Goal: Task Accomplishment & Management: Manage account settings

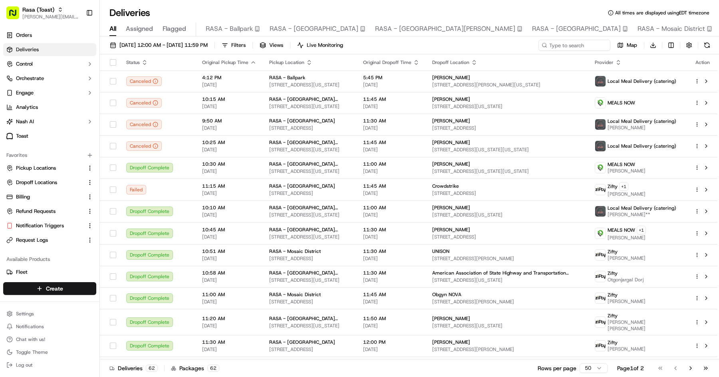
click at [40, 11] on span "Rasa (Toast)" at bounding box center [38, 10] width 32 height 8
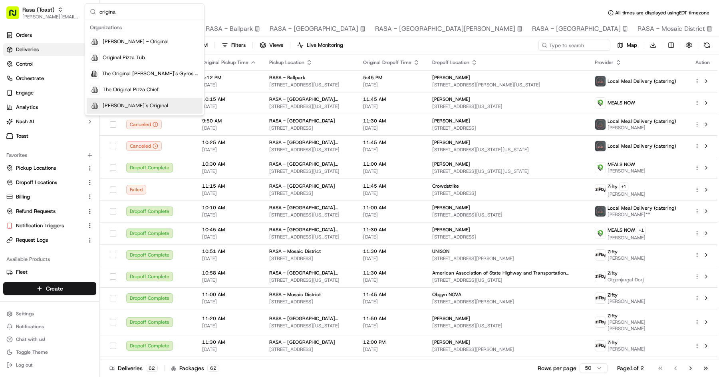
type input "origina"
click at [161, 106] on div "[PERSON_NAME]'s Original" at bounding box center [145, 106] width 116 height 16
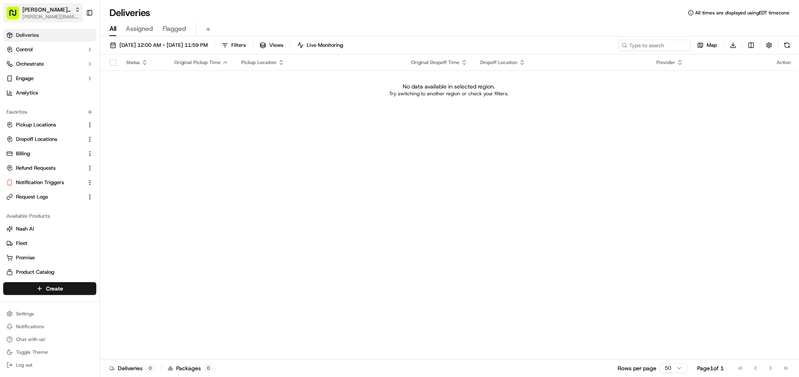
click at [55, 17] on span "[PERSON_NAME][EMAIL_ADDRESS][DOMAIN_NAME]" at bounding box center [51, 17] width 58 height 6
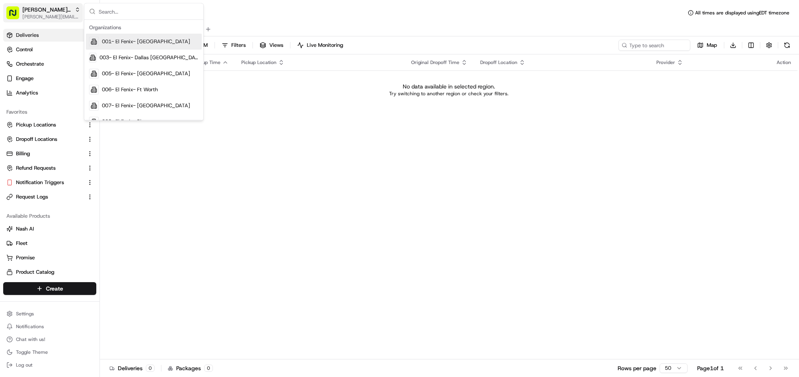
type input "m"
click at [265, 25] on div "All Assigned Flagged" at bounding box center [449, 29] width 699 height 14
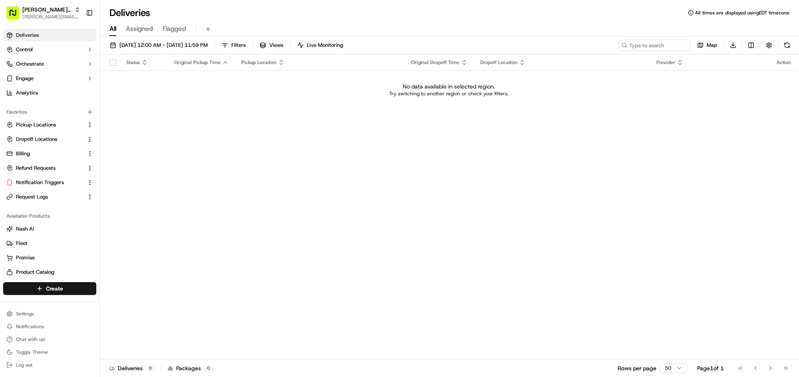
click at [402, 225] on div "Status Original Pickup Time Pickup Location Original Dropoff Time Dropoff Locat…" at bounding box center [449, 206] width 698 height 305
click at [169, 40] on button "09/01/2025 12:00 AM - 09/30/2025 11:59 PM" at bounding box center [158, 45] width 105 height 11
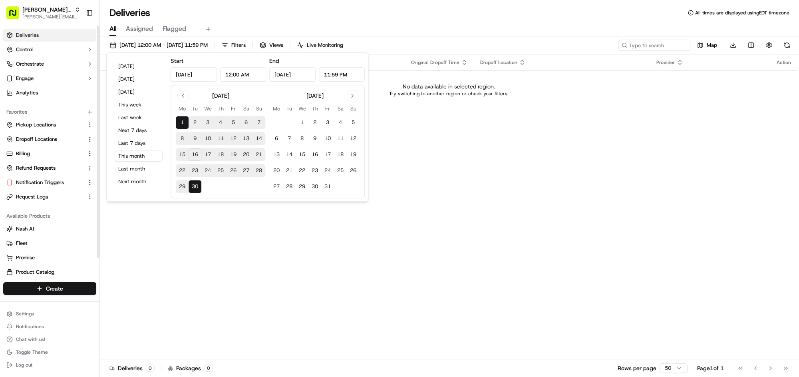
click at [50, 36] on link "Deliveries" at bounding box center [49, 35] width 93 height 13
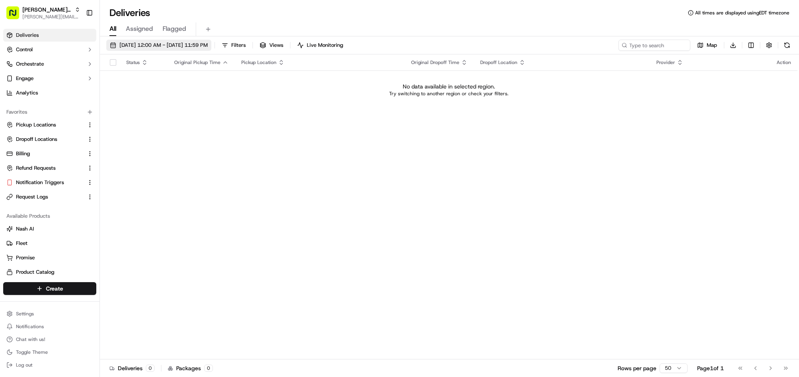
click at [161, 45] on span "09/01/2025 12:00 AM - 09/30/2025 11:59 PM" at bounding box center [164, 45] width 88 height 7
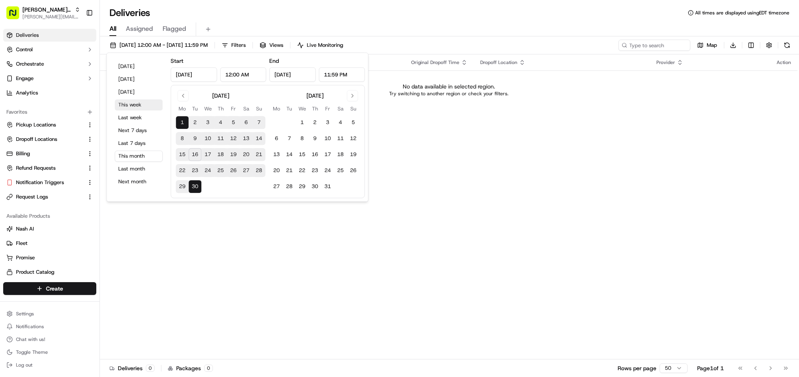
click at [133, 103] on button "This week" at bounding box center [139, 104] width 48 height 11
type input "Sep 15, 2025"
type input "Sep 21, 2025"
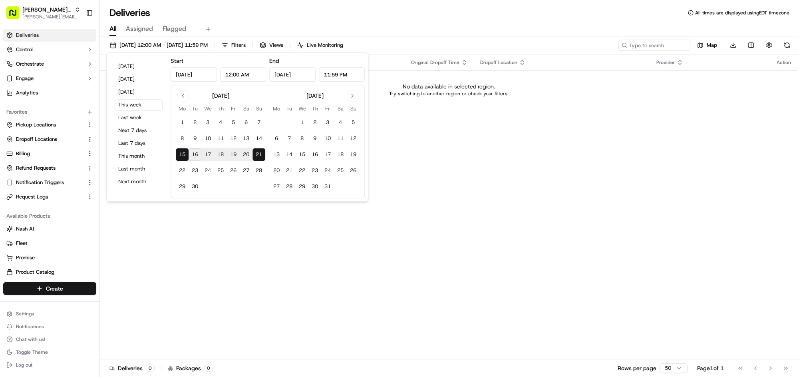
click at [228, 22] on div "All Assigned Flagged" at bounding box center [449, 29] width 699 height 14
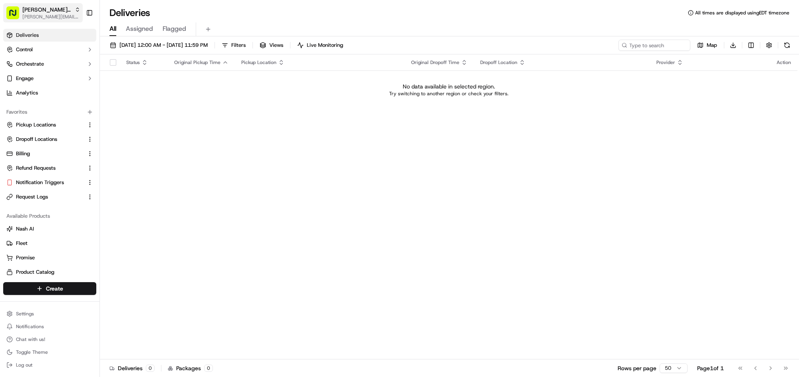
click at [38, 11] on span "[PERSON_NAME]'s Original" at bounding box center [46, 10] width 49 height 8
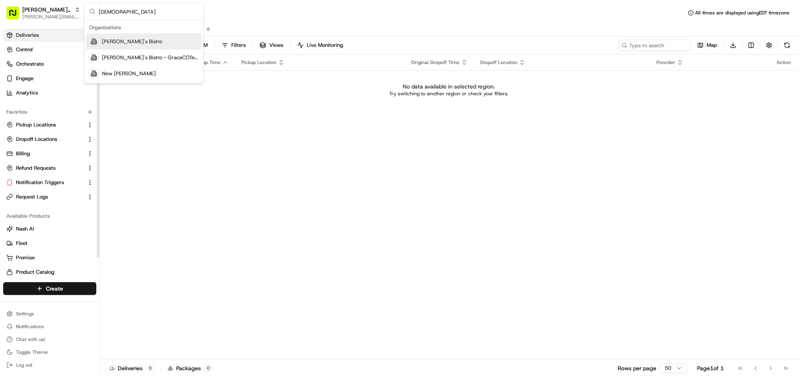
type input "kisha"
click at [142, 42] on div "Kisha's Bistro" at bounding box center [144, 42] width 116 height 16
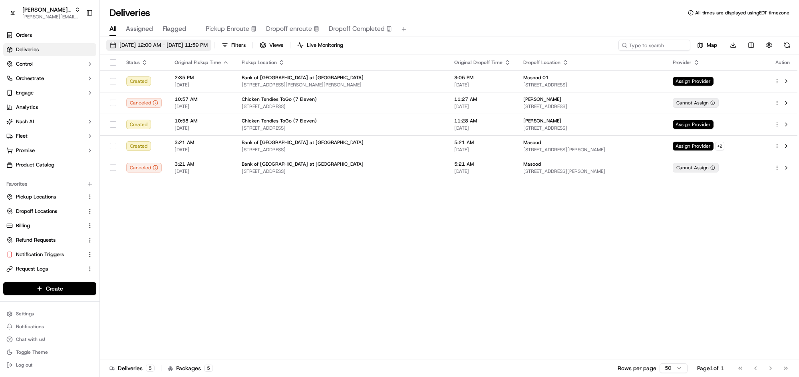
click at [155, 44] on span "09/15/2025 12:00 AM - 09/21/2025 11:59 PM" at bounding box center [164, 45] width 88 height 7
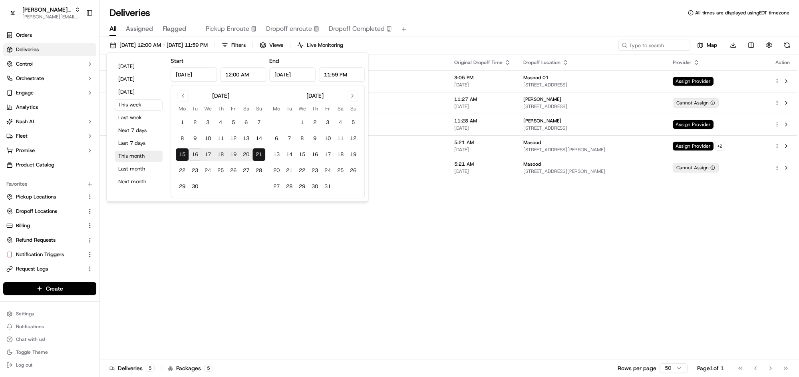
click at [137, 151] on button "This month" at bounding box center [139, 155] width 48 height 11
type input "Sep 1, 2025"
type input "Sep 30, 2025"
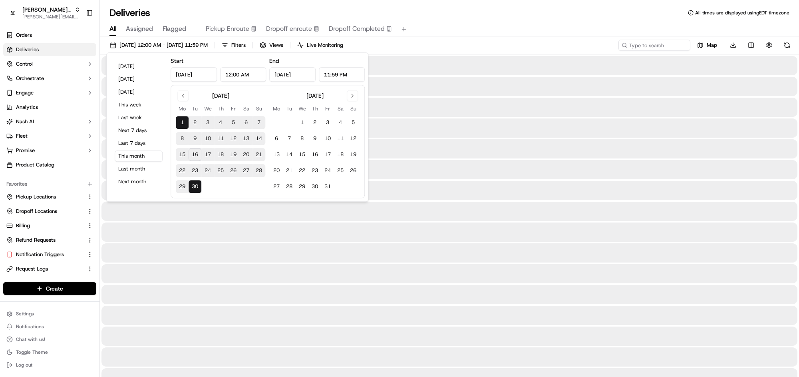
drag, startPoint x: 412, startPoint y: 15, endPoint x: 406, endPoint y: 19, distance: 6.6
click at [411, 15] on div "Deliveries All times are displayed using EDT timezone" at bounding box center [449, 12] width 699 height 13
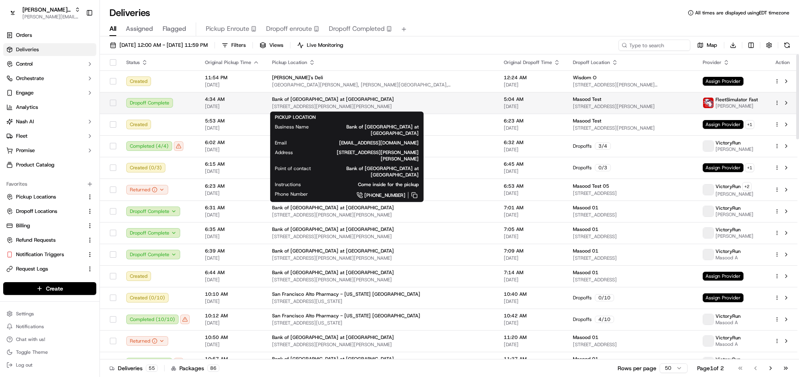
click at [288, 105] on span "1919 Woodall Rodgers Fwy, Dallas, TX 75201, USA" at bounding box center [381, 106] width 219 height 6
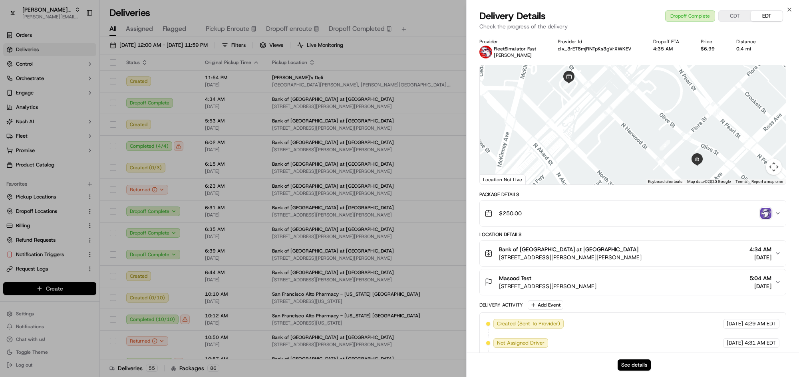
click at [613, 207] on div "$250.00" at bounding box center [630, 213] width 290 height 16
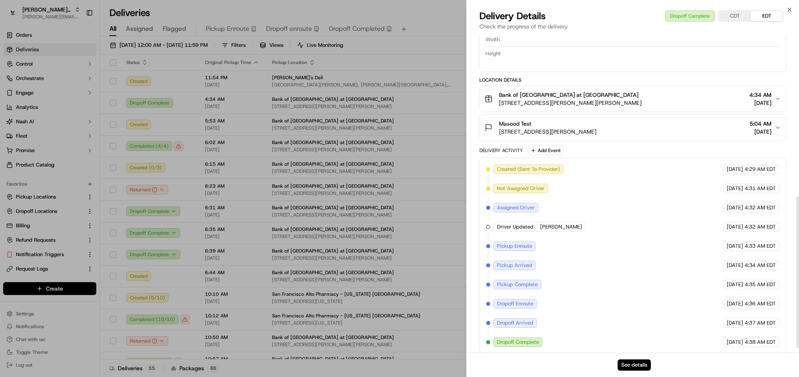
scroll to position [340, 0]
click at [633, 363] on button "See details" at bounding box center [634, 364] width 33 height 11
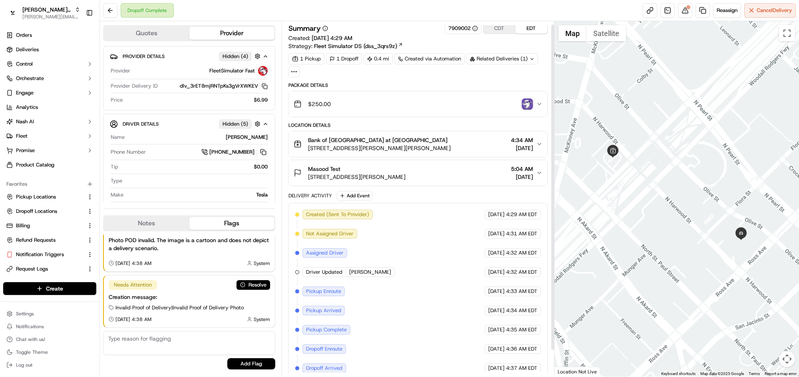
scroll to position [3, 0]
drag, startPoint x: 301, startPoint y: 42, endPoint x: 389, endPoint y: 42, distance: 88.7
click at [391, 43] on div "Strategy: Fleet Simulator DS (dss_3qrs9z)" at bounding box center [346, 45] width 115 height 8
click at [375, 34] on div "Summary 7909002 CDT EDT Created: 09/02/2025 4:29 AM Strategy: Fleet Simulator D…" at bounding box center [418, 35] width 259 height 27
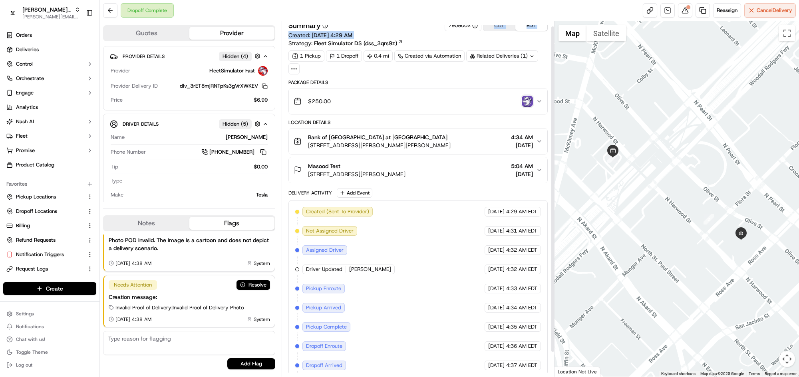
drag, startPoint x: 289, startPoint y: 46, endPoint x: 418, endPoint y: 47, distance: 129.1
click at [418, 47] on div "Summary 7909002 CDT EDT Created: 09/02/2025 4:29 AM Strategy: Fleet Simulator D…" at bounding box center [418, 33] width 259 height 27
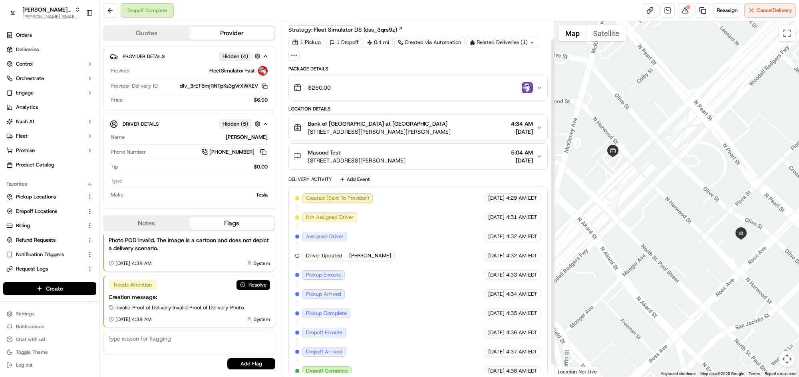
scroll to position [0, 0]
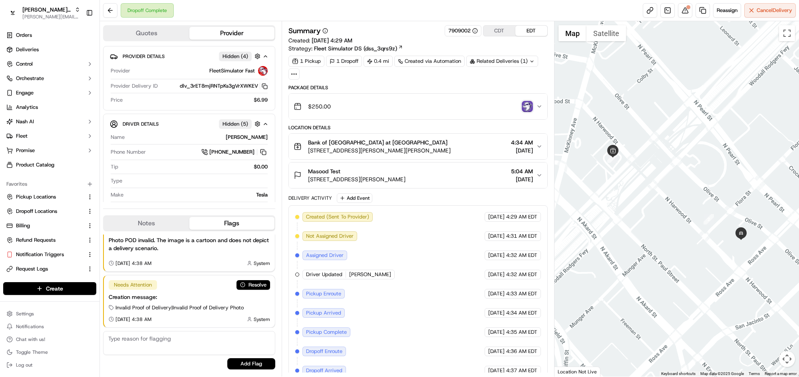
click at [335, 106] on div "$250.00" at bounding box center [415, 106] width 243 height 16
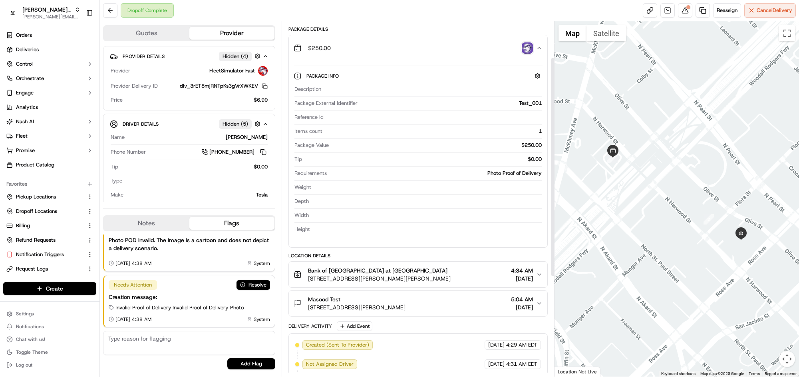
drag, startPoint x: 295, startPoint y: 153, endPoint x: 540, endPoint y: 154, distance: 245.0
click at [540, 154] on div "Description Package External Identifier Test_001 Reference Id Items count 1 Pac…" at bounding box center [418, 158] width 249 height 153
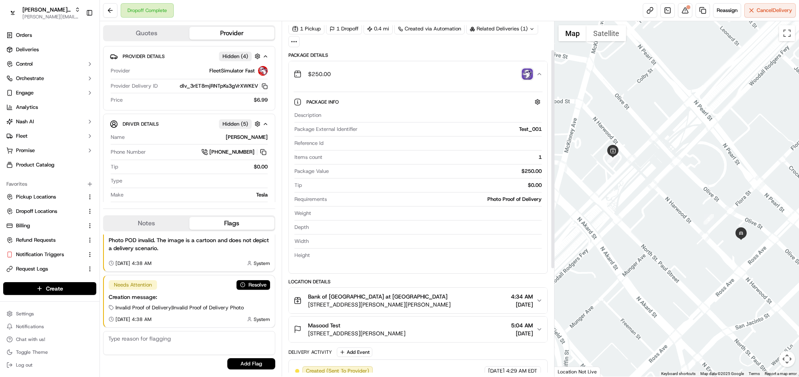
scroll to position [46, 0]
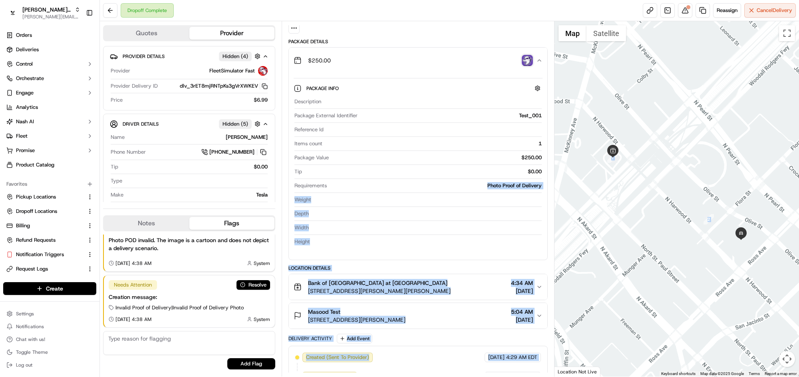
drag, startPoint x: 484, startPoint y: 184, endPoint x: 557, endPoint y: 184, distance: 73.1
click at [557, 184] on div "Quotes Provider Provider Details Hidden ( 4 ) Provider FleetSimulator Fast Prov…" at bounding box center [449, 198] width 699 height 355
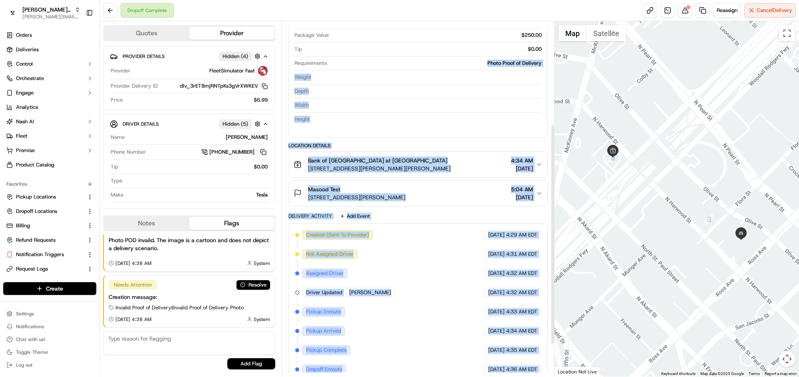
scroll to position [169, 0]
click at [459, 142] on div "Location Details" at bounding box center [418, 145] width 259 height 6
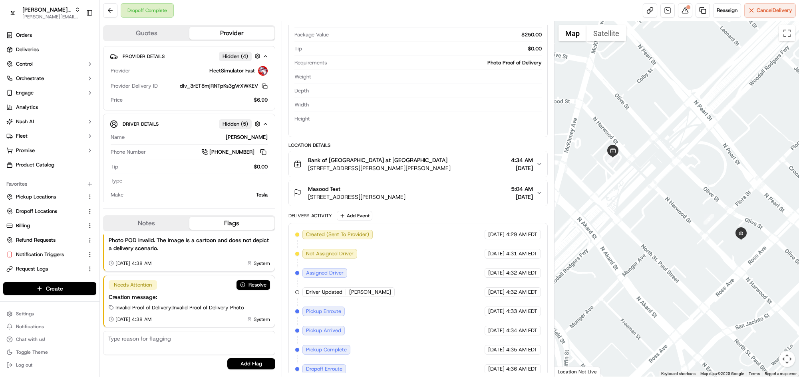
click at [453, 160] on div "Bank of America Tower at Parkside 1919 Woodall Rodgers Fwy, Dallas, TX 75201, U…" at bounding box center [415, 164] width 243 height 16
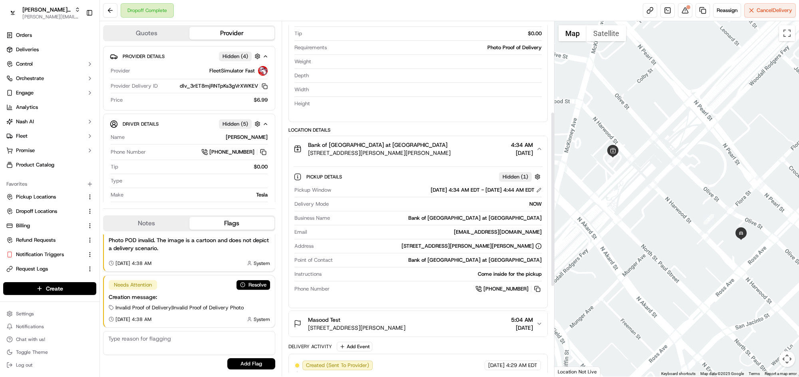
scroll to position [184, 0]
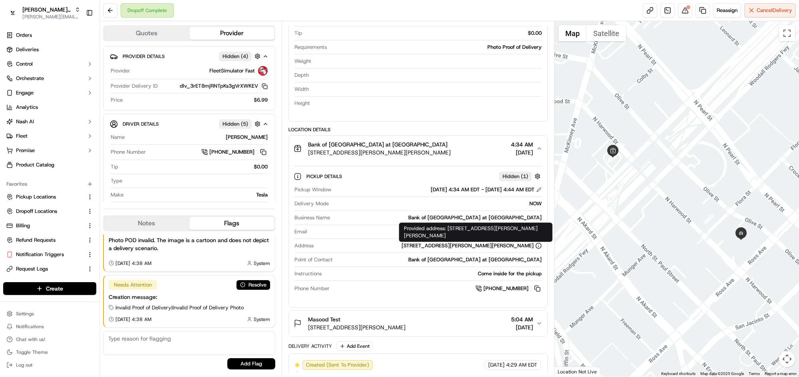
drag, startPoint x: 452, startPoint y: 227, endPoint x: 526, endPoint y: 233, distance: 73.8
click at [526, 233] on div "Provided address: 1919 Woodall Rodgers Fwy, Dallas, TX 75201, US Provided addre…" at bounding box center [475, 231] width 153 height 19
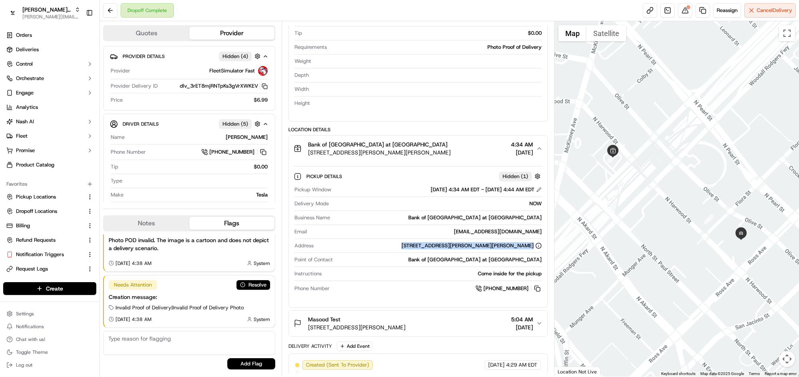
drag, startPoint x: 424, startPoint y: 246, endPoint x: 547, endPoint y: 253, distance: 122.9
click at [547, 253] on div "Pickup Details Hidden ( 1 ) Pickup Window 09/02/2025 4:34 AM EDT - 09/02/2025 4…" at bounding box center [418, 230] width 259 height 139
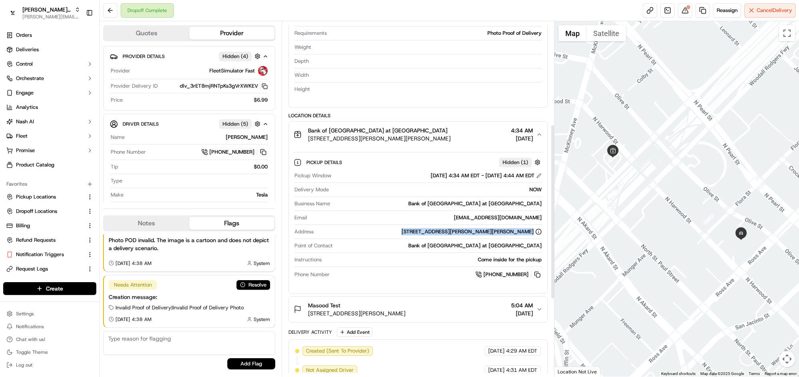
scroll to position [208, 0]
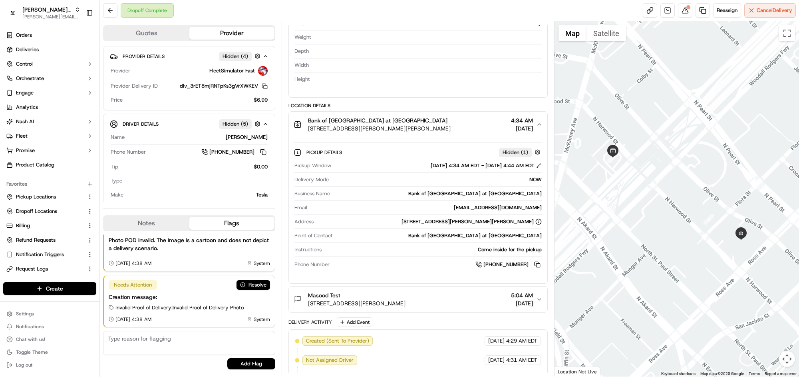
click at [511, 307] on span "09/02/2025" at bounding box center [522, 303] width 22 height 8
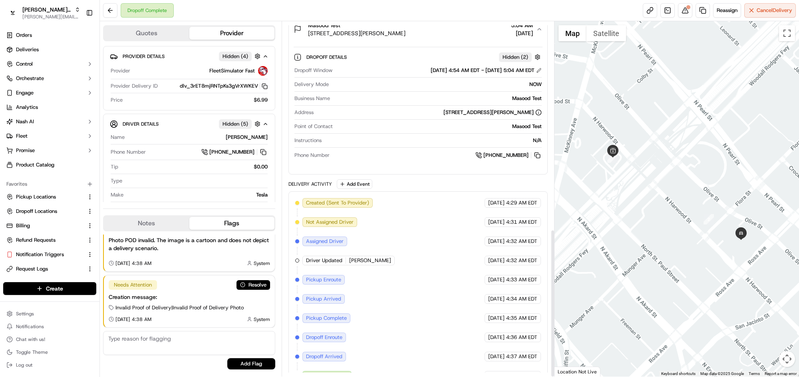
scroll to position [496, 0]
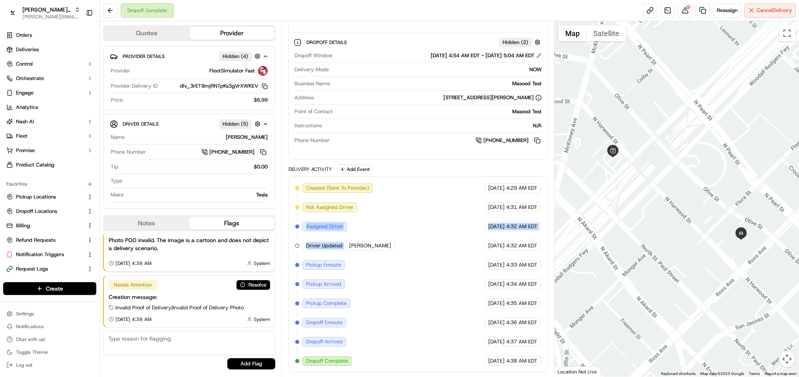
drag, startPoint x: 306, startPoint y: 227, endPoint x: 381, endPoint y: 227, distance: 75.1
click at [381, 227] on div "Created (Sent To Provider) FleetSimulator Fast 09/02/2025 4:29 AM EDT Not Assig…" at bounding box center [418, 274] width 246 height 182
click at [643, 8] on link at bounding box center [650, 10] width 14 height 14
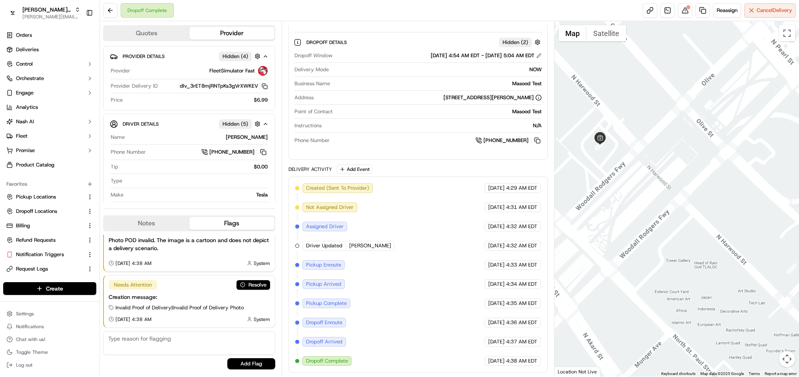
scroll to position [435, 0]
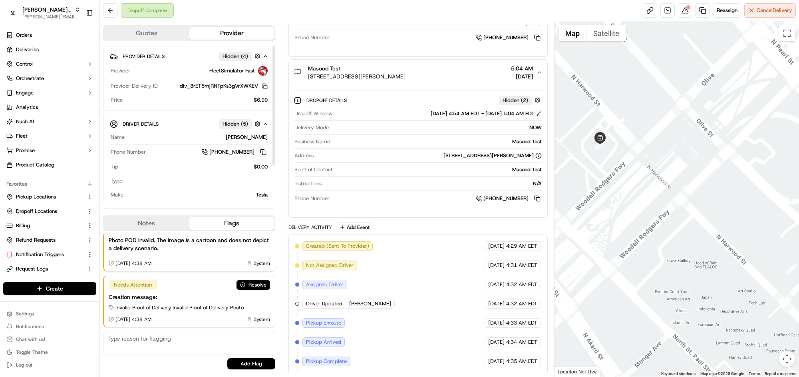
drag, startPoint x: 127, startPoint y: 58, endPoint x: 229, endPoint y: 71, distance: 102.8
click at [224, 70] on div "Provider Details Hidden ( 4 ) Provider FleetSimulator Fast Provider Delivery ID…" at bounding box center [189, 78] width 172 height 64
drag, startPoint x: 268, startPoint y: 73, endPoint x: 193, endPoint y: 73, distance: 75.1
click at [193, 73] on div "Provider Details Hidden ( 4 ) Provider FleetSimulator Fast Provider Delivery ID…" at bounding box center [189, 78] width 172 height 64
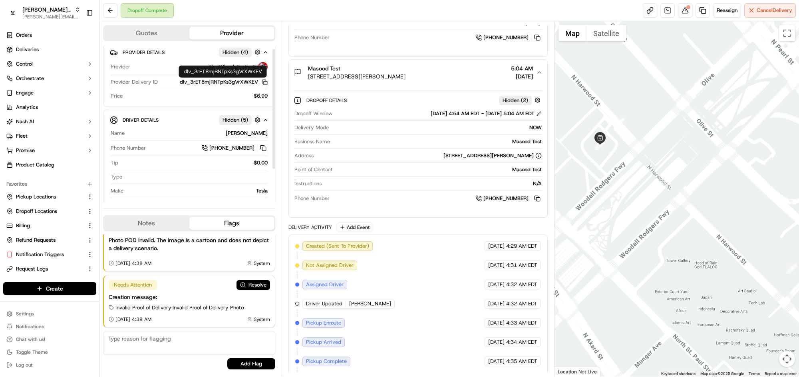
click at [265, 82] on icon "button" at bounding box center [265, 82] width 6 height 6
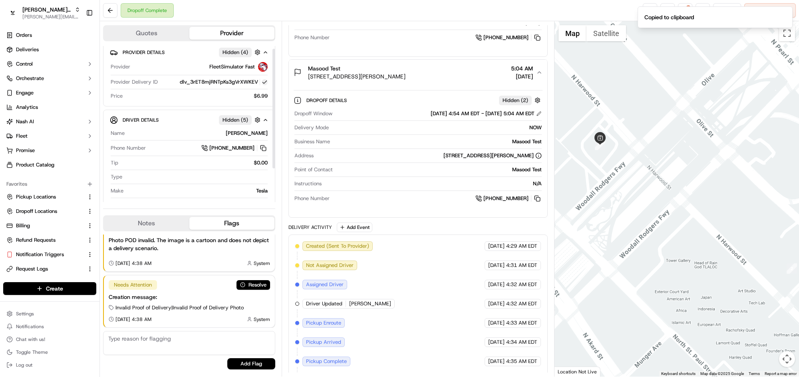
scroll to position [3, 0]
drag, startPoint x: 251, startPoint y: 98, endPoint x: 269, endPoint y: 97, distance: 18.0
click at [269, 97] on div "Provider Details Hidden ( 4 ) Provider FleetSimulator Fast Provider Delivery ID…" at bounding box center [189, 75] width 172 height 64
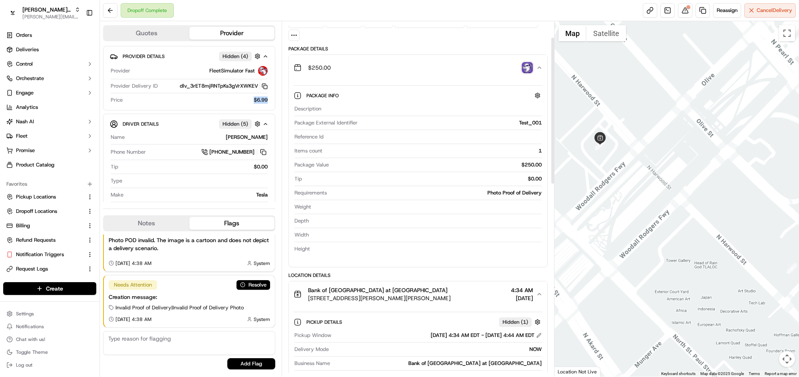
scroll to position [0, 0]
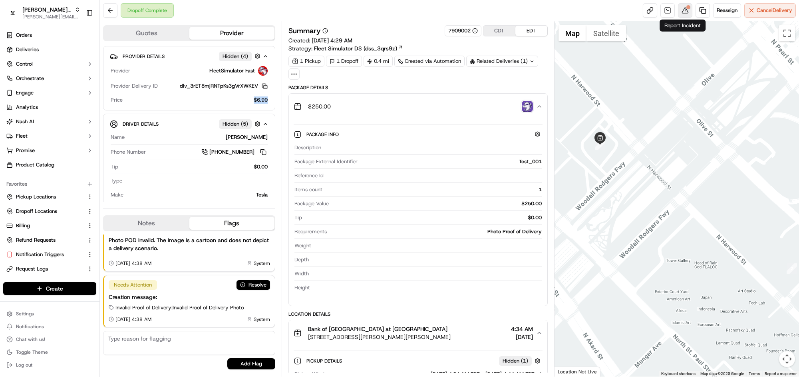
click at [678, 13] on button at bounding box center [685, 10] width 14 height 14
click at [114, 13] on button at bounding box center [110, 10] width 14 height 14
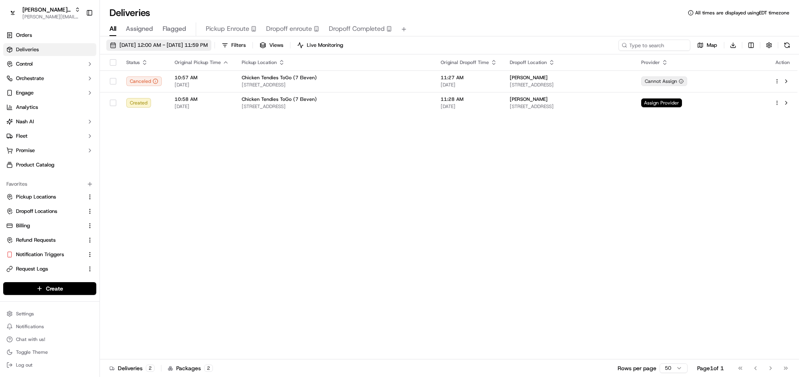
click at [124, 43] on span "[DATE] 12:00 AM - [DATE] 11:59 PM" at bounding box center [164, 45] width 88 height 7
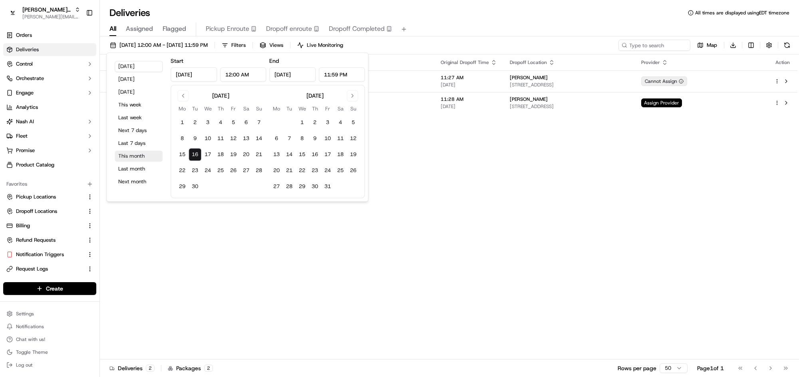
click at [134, 153] on button "This month" at bounding box center [139, 155] width 48 height 11
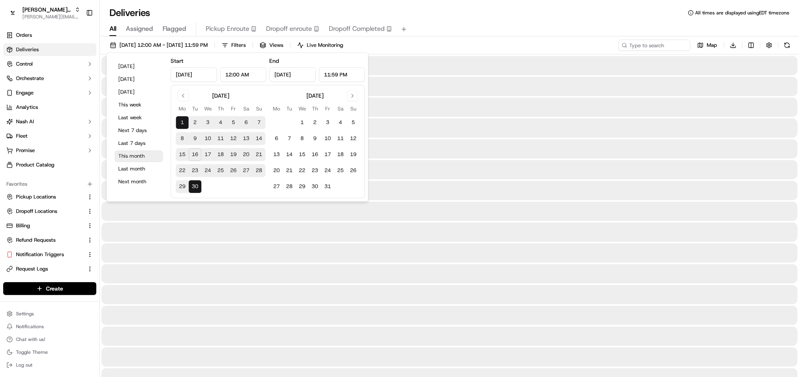
type input "Sep 1, 2025"
type input "Sep 30, 2025"
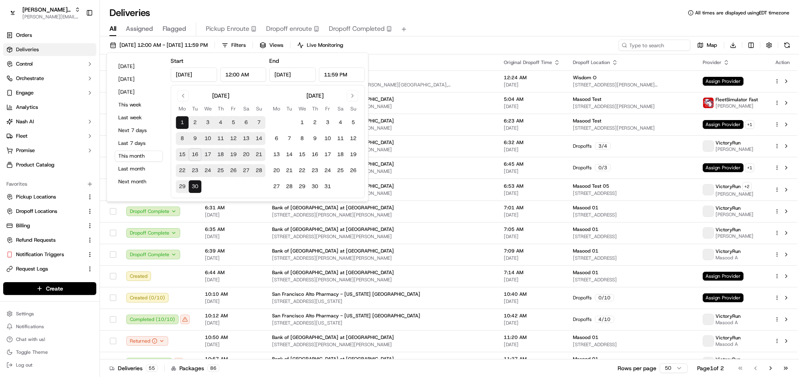
click at [498, 54] on th "Original Dropoff Time" at bounding box center [532, 62] width 69 height 16
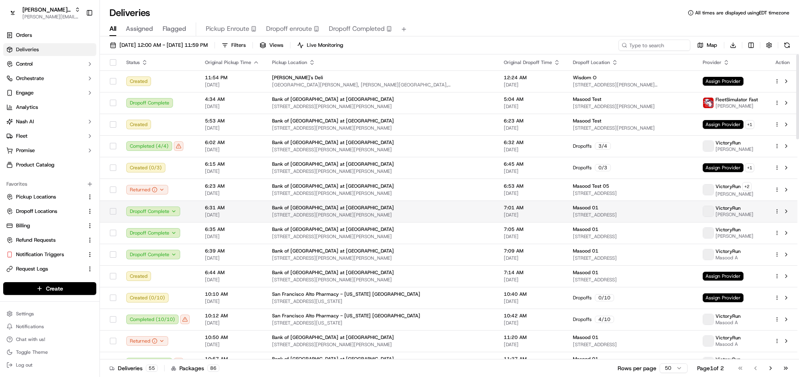
click at [266, 216] on td "Bank of America Tower at Parkside 1919 Woodall Rodgers Fwy, Dallas, TX 75201, U…" at bounding box center [382, 211] width 232 height 22
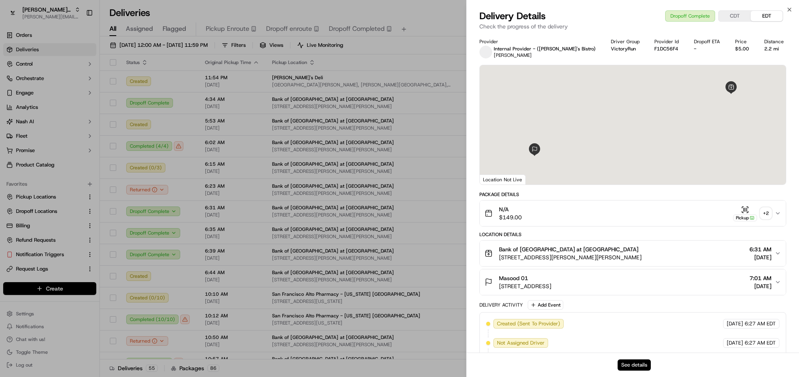
click at [642, 365] on button "See details" at bounding box center [634, 364] width 33 height 11
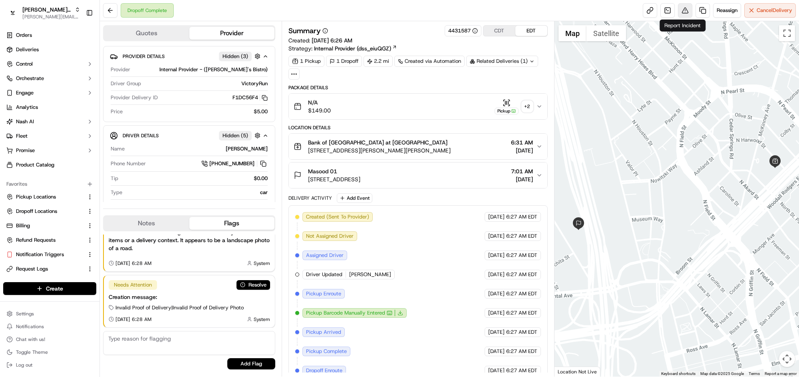
click at [682, 8] on button at bounding box center [685, 10] width 14 height 14
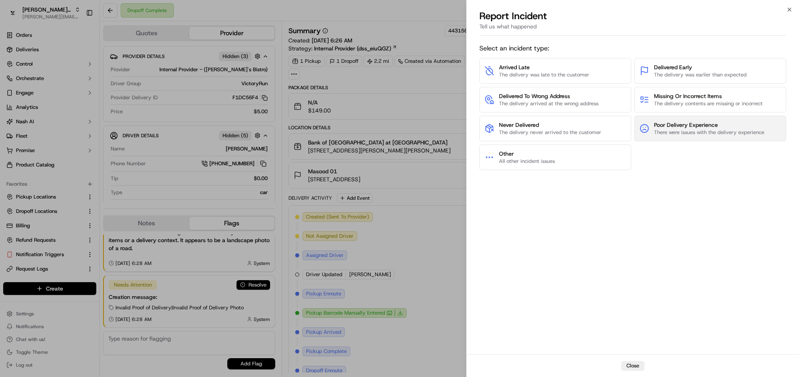
click at [666, 122] on span "Poor Delivery Experience" at bounding box center [709, 125] width 110 height 8
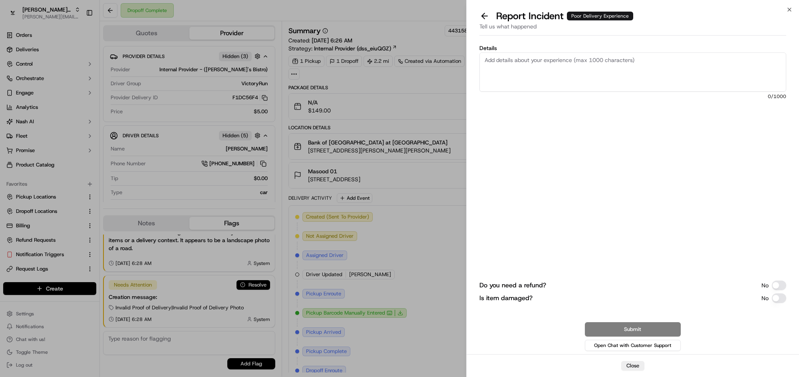
click at [779, 285] on button "Do you need a refund?" at bounding box center [779, 285] width 14 height 10
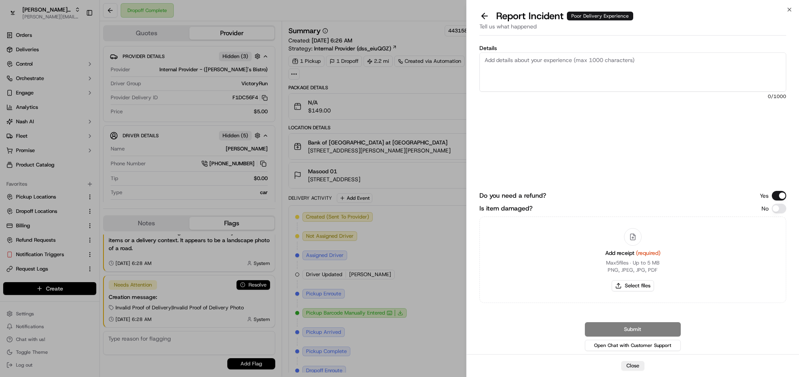
click at [781, 192] on button "Do you need a refund?" at bounding box center [779, 196] width 14 height 10
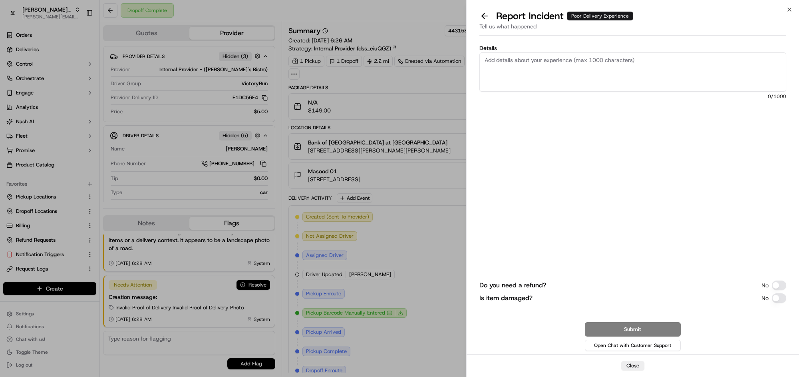
click at [772, 283] on button "Do you need a refund?" at bounding box center [779, 285] width 14 height 10
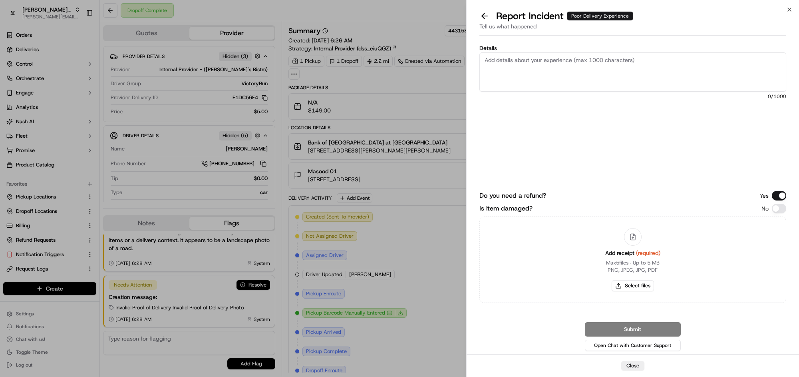
click at [685, 74] on textarea "Details" at bounding box center [633, 71] width 307 height 39
type textarea "@"
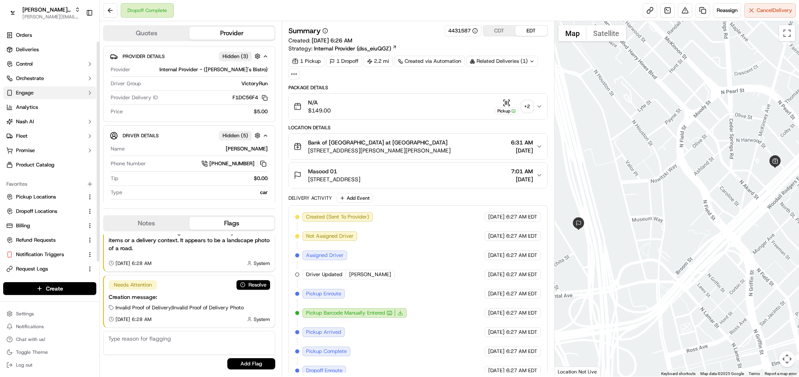
scroll to position [18, 0]
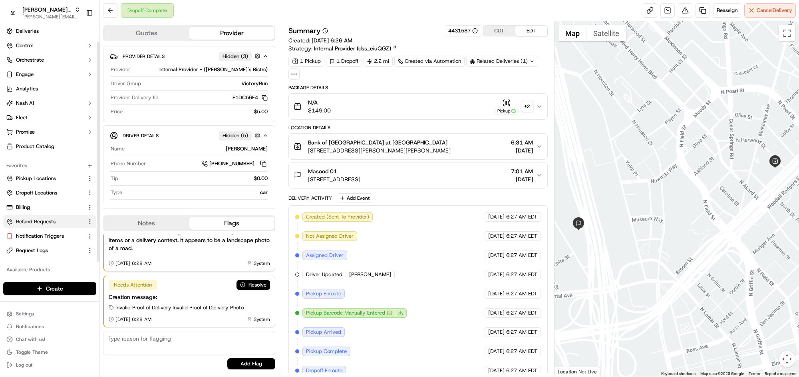
click at [42, 222] on span "Refund Requests" at bounding box center [36, 221] width 40 height 7
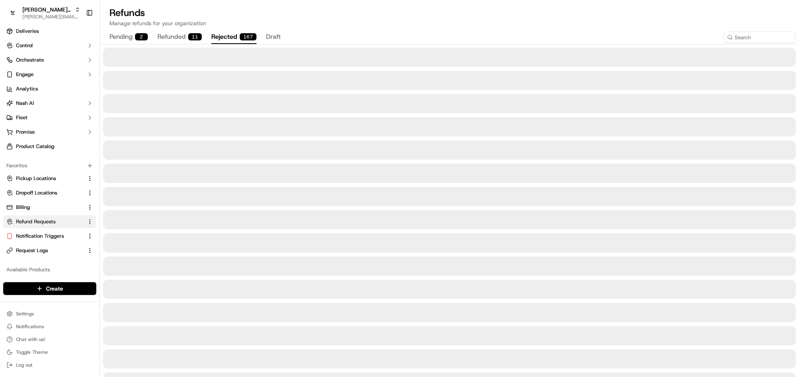
drag, startPoint x: 249, startPoint y: 40, endPoint x: 243, endPoint y: 39, distance: 5.3
click at [248, 40] on div "167" at bounding box center [248, 36] width 17 height 7
drag, startPoint x: 175, startPoint y: 40, endPoint x: 185, endPoint y: 41, distance: 9.7
click at [175, 40] on button "refunded 11" at bounding box center [179, 37] width 44 height 14
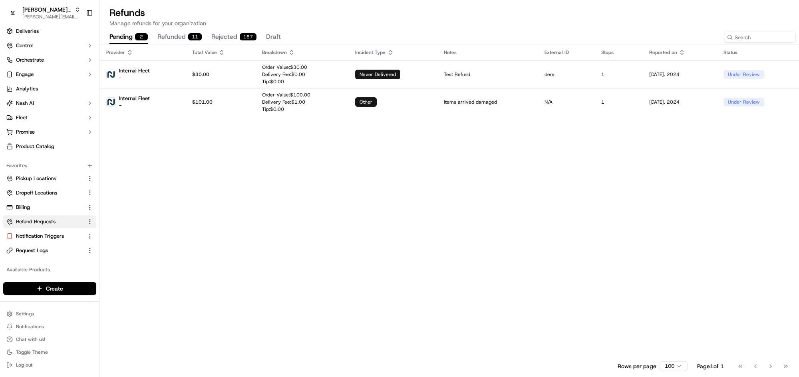
click at [130, 38] on button "pending 2" at bounding box center [129, 37] width 38 height 14
click at [32, 208] on link "Billing" at bounding box center [44, 206] width 77 height 7
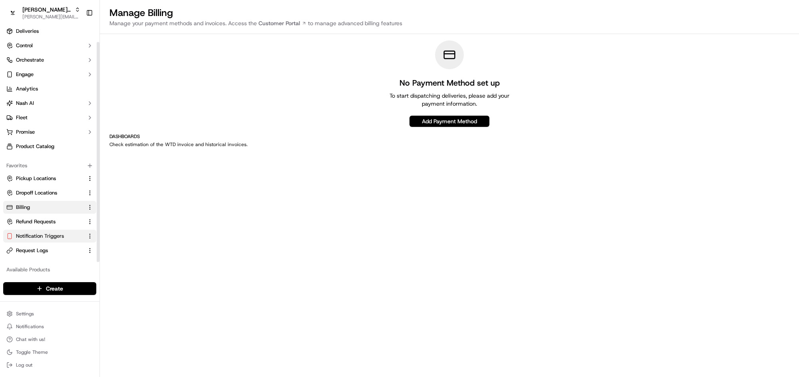
click at [44, 231] on button "Notification Triggers" at bounding box center [49, 235] width 93 height 13
click at [39, 236] on span "Notification Triggers" at bounding box center [40, 235] width 48 height 7
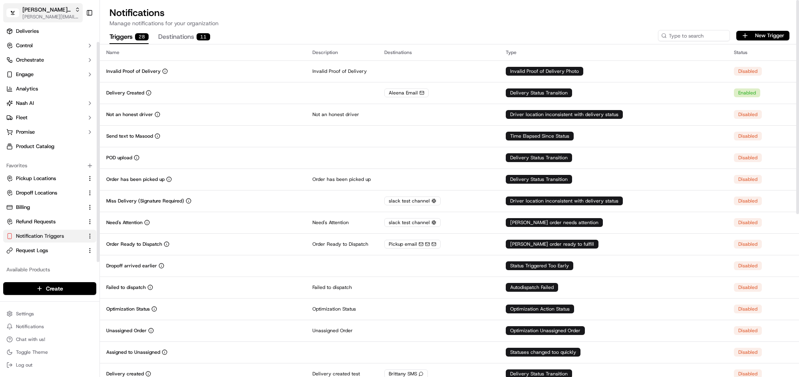
click at [66, 18] on span "[PERSON_NAME][EMAIL_ADDRESS][DOMAIN_NAME]" at bounding box center [51, 17] width 58 height 6
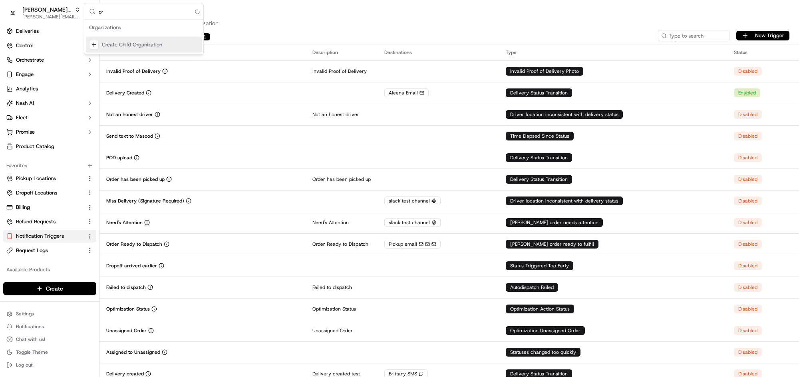
type input "o"
type input "tony"
click at [134, 43] on span "[PERSON_NAME]'s Original" at bounding box center [135, 41] width 66 height 7
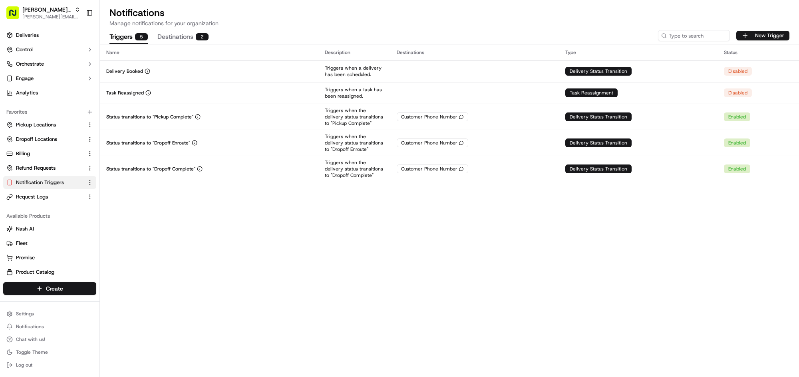
click at [176, 37] on button "Destinations 2" at bounding box center [182, 37] width 51 height 14
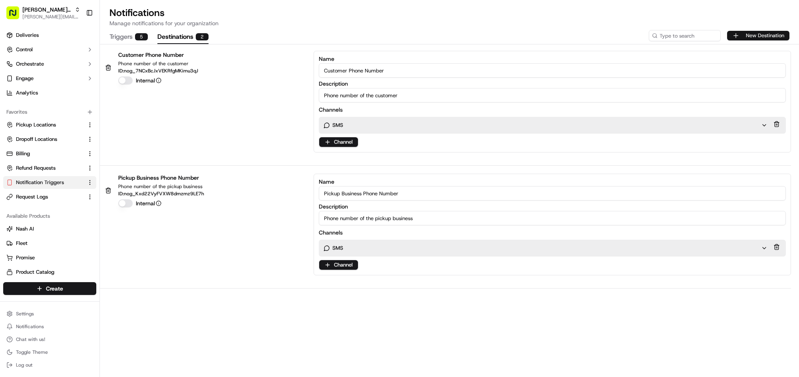
click at [773, 35] on button "New Destination" at bounding box center [758, 36] width 62 height 10
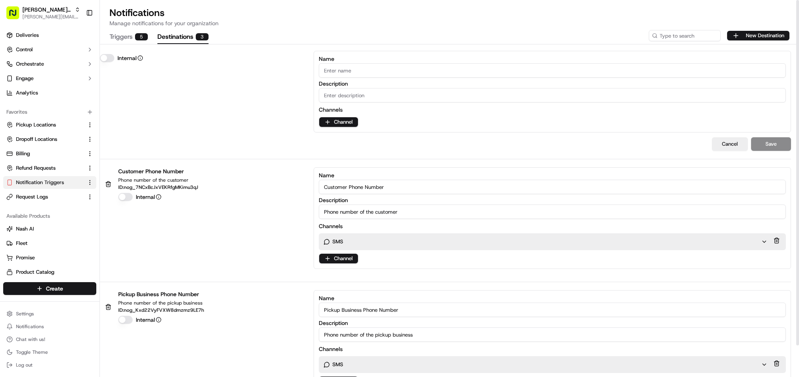
click at [363, 70] on input "Name" at bounding box center [552, 70] width 467 height 14
type input "Internal Monitoring"
click at [391, 89] on input "Description" at bounding box center [552, 95] width 467 height 14
click at [350, 124] on html "Tony's Original mariam@usenash.com Toggle Sidebar Deliveries Control Orchestrat…" at bounding box center [399, 188] width 799 height 377
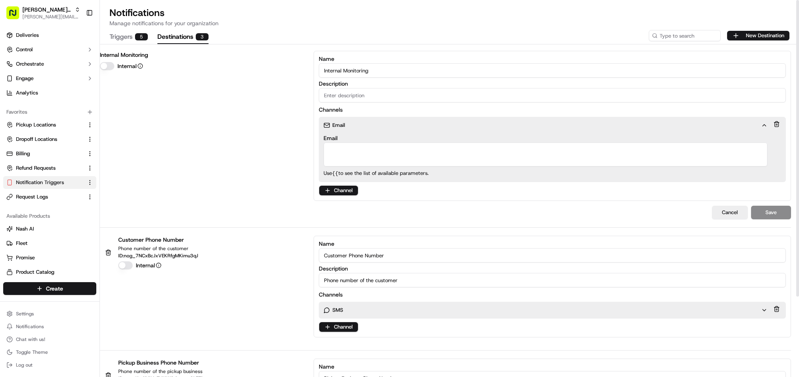
click at [352, 149] on textarea "Email" at bounding box center [546, 154] width 444 height 24
drag, startPoint x: 347, startPoint y: 150, endPoint x: 353, endPoint y: 156, distance: 9.1
click at [347, 150] on textarea "orignialtonysbrighton@gmail.com" at bounding box center [546, 154] width 444 height 24
click at [650, 159] on textarea "originaltonysbrighton@gmail.com" at bounding box center [546, 154] width 444 height 24
click at [419, 151] on textarea "originaltonysbrighton@gmail.com" at bounding box center [546, 154] width 444 height 24
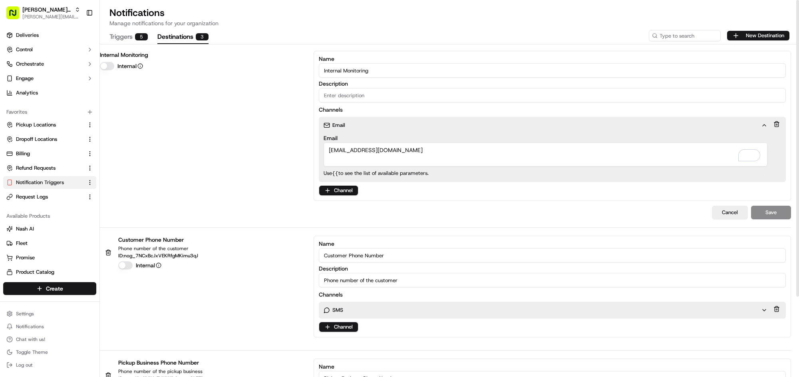
click at [419, 151] on textarea "originaltonysbrighton@gmail.com" at bounding box center [546, 154] width 444 height 24
click at [330, 148] on textarea "originaltonysbrighton@gmail.com" at bounding box center [546, 154] width 444 height 24
type textarea "originaltonysbrighton@gmail.com"
click at [360, 98] on input "Description" at bounding box center [552, 95] width 467 height 14
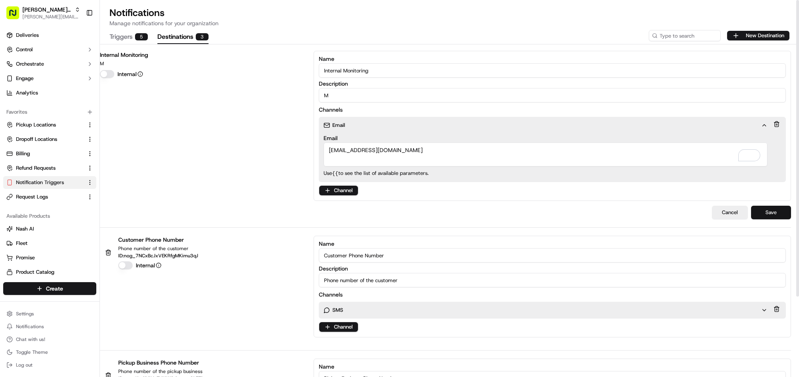
type input "M"
click at [776, 215] on button "Save" at bounding box center [771, 212] width 40 height 14
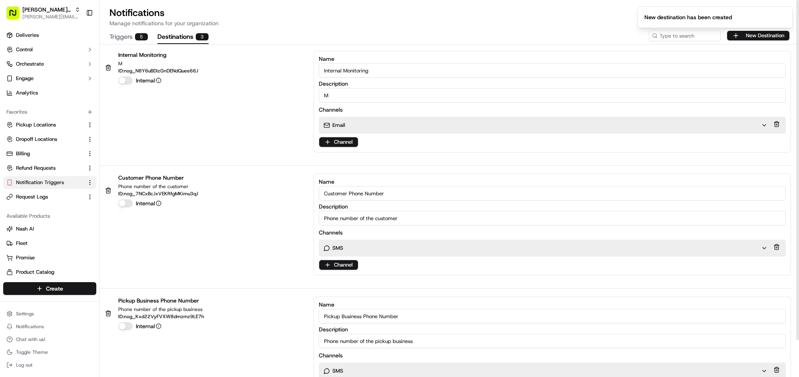
click at [116, 38] on button "Triggers 5" at bounding box center [129, 37] width 38 height 14
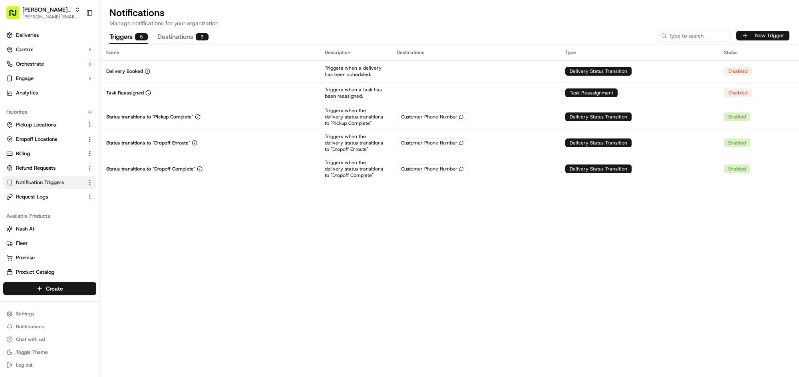
click at [773, 33] on button "New Trigger" at bounding box center [763, 36] width 53 height 10
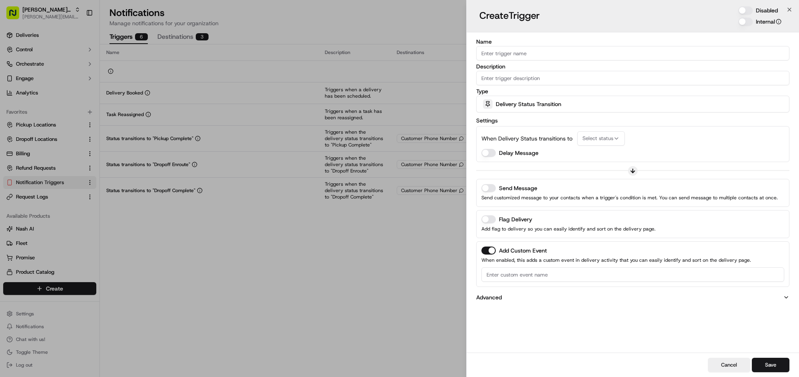
click at [740, 10] on button "Disabled" at bounding box center [746, 10] width 14 height 8
click at [663, 45] on div "Name" at bounding box center [632, 50] width 313 height 22
click at [659, 51] on input "Name" at bounding box center [632, 53] width 313 height 14
type input "Auto dispatch Failed"
click at [648, 73] on input "Description" at bounding box center [632, 78] width 313 height 14
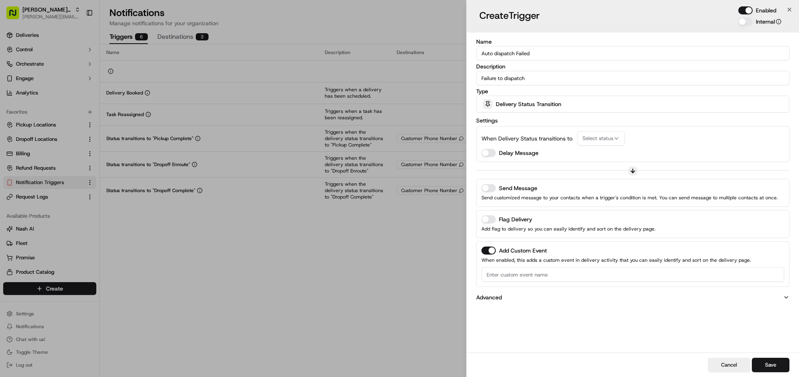
type input "Failure to dispatch"
click at [638, 96] on div "Delivery Status Transition" at bounding box center [632, 104] width 309 height 16
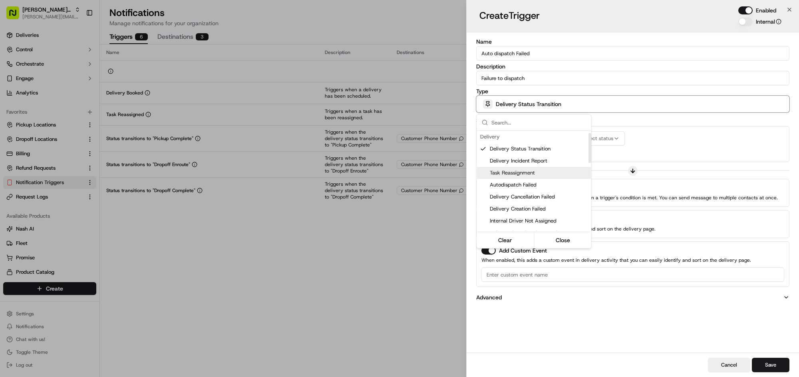
scroll to position [8, 0]
click at [529, 177] on span "Autodispatch Failed" at bounding box center [539, 176] width 98 height 7
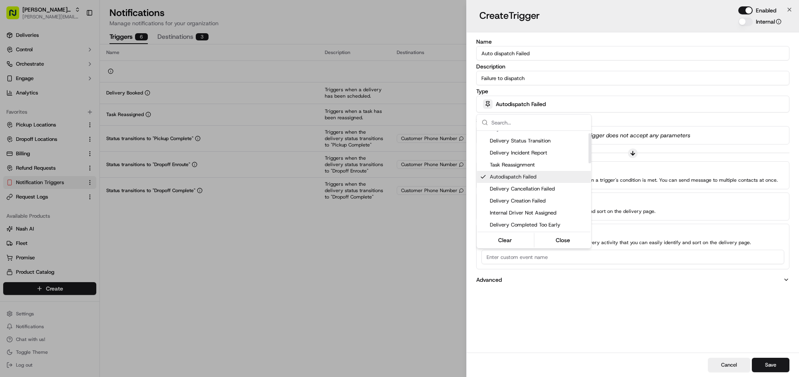
click at [724, 146] on div at bounding box center [399, 188] width 799 height 377
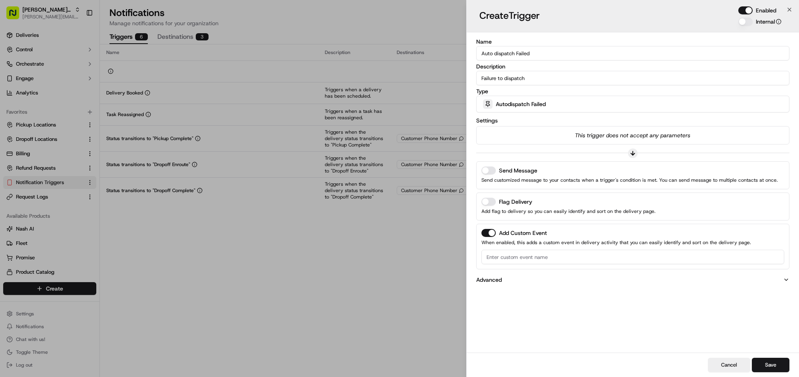
click at [491, 173] on button "Send Message" at bounding box center [489, 170] width 14 height 8
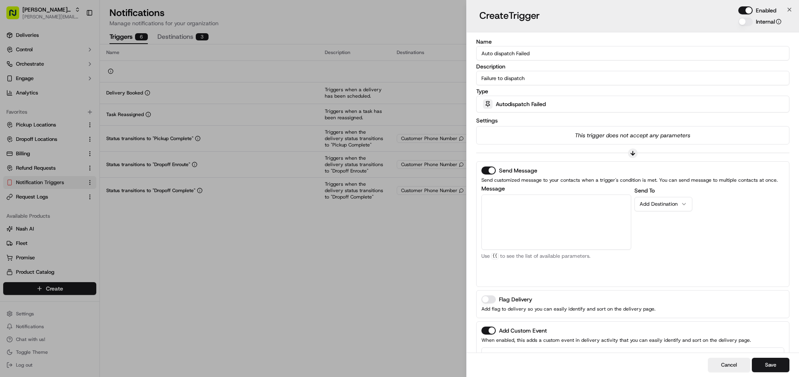
click at [490, 330] on button "Add Custom Event" at bounding box center [489, 330] width 14 height 8
click at [530, 214] on textarea "Message" at bounding box center [557, 221] width 150 height 55
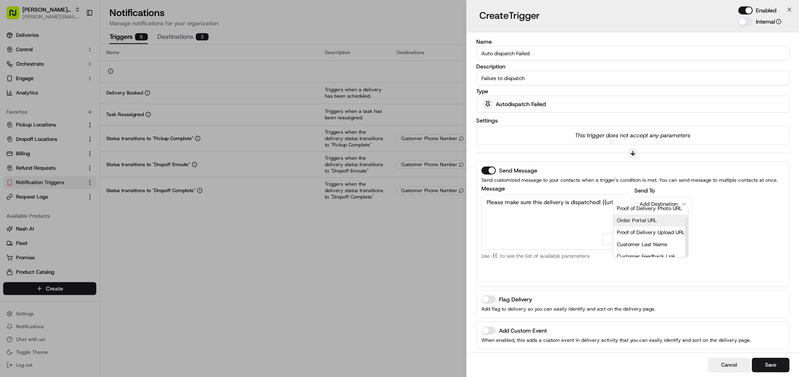
scroll to position [0, 0]
click at [628, 212] on div "Job Details URL" at bounding box center [651, 212] width 74 height 12
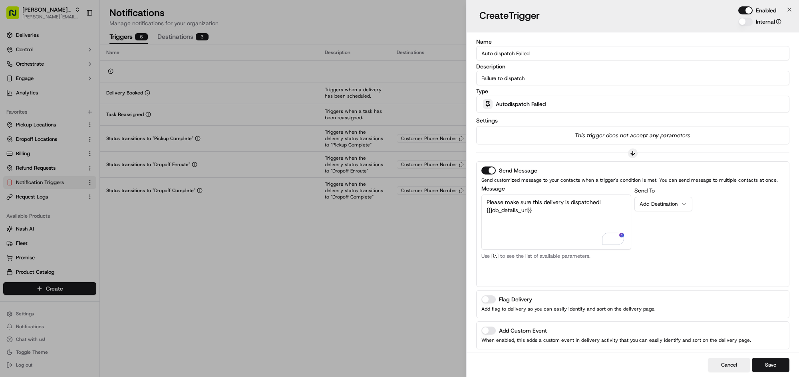
type textarea "Please make sure this delivery is dispatched! {{job_details_url}}"
click at [688, 205] on button "Add Destination" at bounding box center [664, 204] width 58 height 14
click at [790, 363] on div "Cancel Save" at bounding box center [633, 364] width 333 height 24
click at [782, 363] on button "Save" at bounding box center [771, 364] width 38 height 14
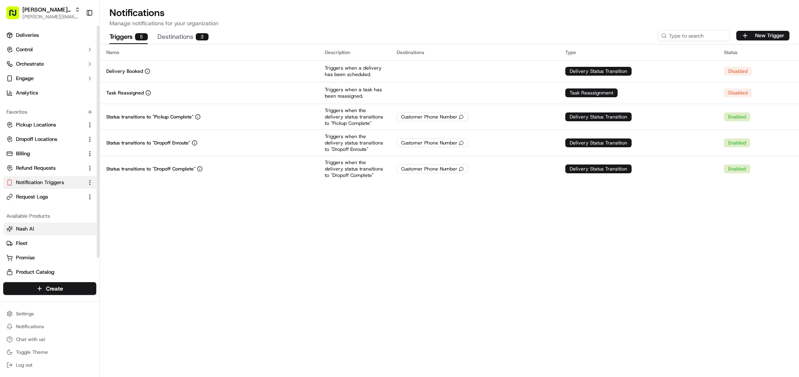
scroll to position [19, 0]
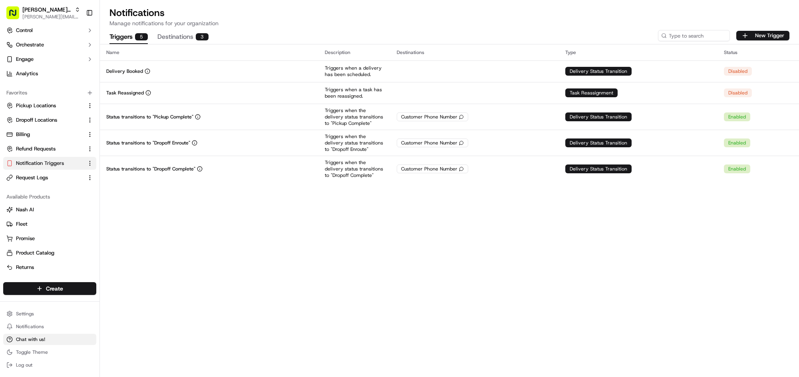
click at [30, 339] on span "Chat with us!" at bounding box center [30, 339] width 29 height 6
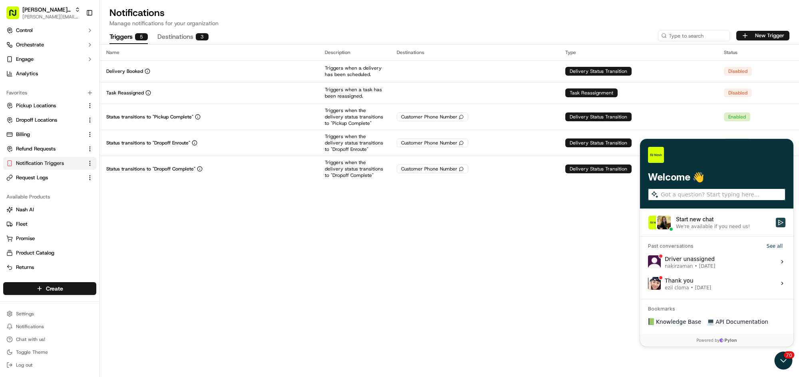
click at [780, 219] on icon "Start new chat" at bounding box center [781, 222] width 6 height 6
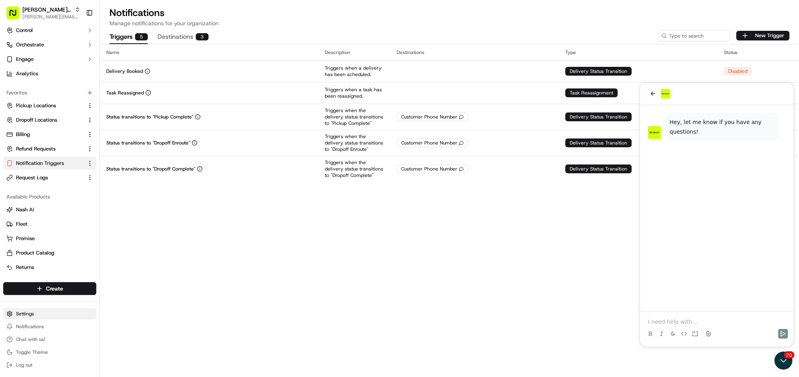
click at [41, 313] on html "Tony's Original mariam@usenash.com Toggle Sidebar Deliveries Control Orchestrat…" at bounding box center [399, 188] width 799 height 377
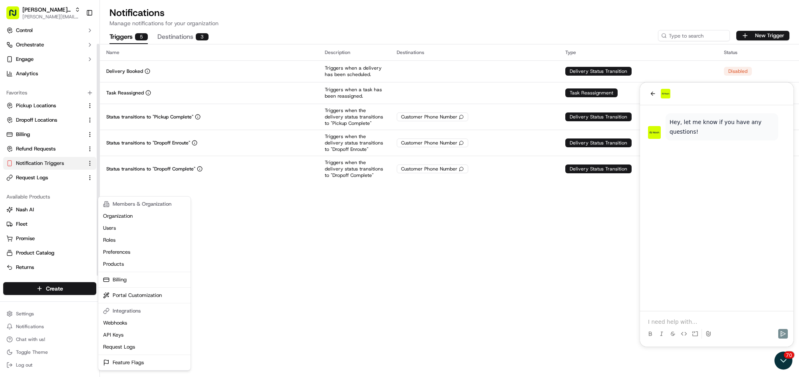
click at [54, 182] on html "Tony's Original mariam@usenash.com Toggle Sidebar Deliveries Control Orchestrat…" at bounding box center [399, 188] width 799 height 377
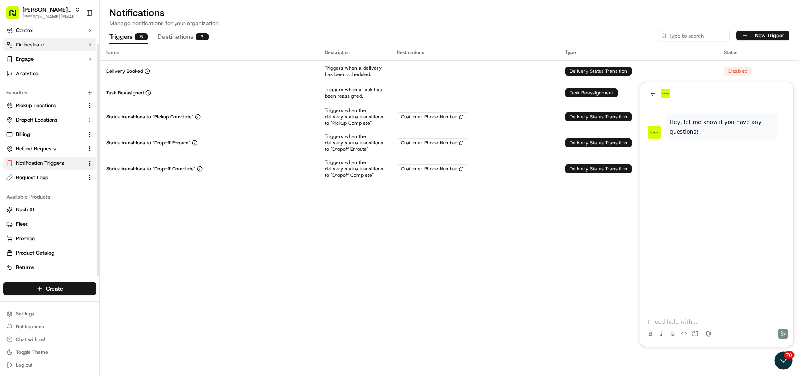
click at [68, 41] on button "Orchestrate" at bounding box center [49, 44] width 93 height 13
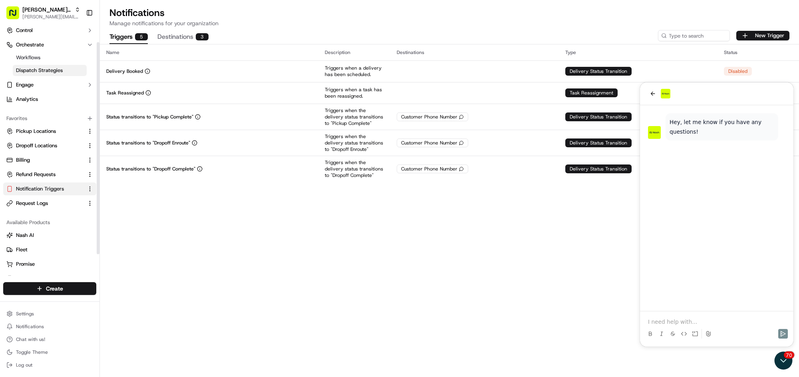
click at [58, 67] on span "Dispatch Strategies" at bounding box center [39, 70] width 47 height 7
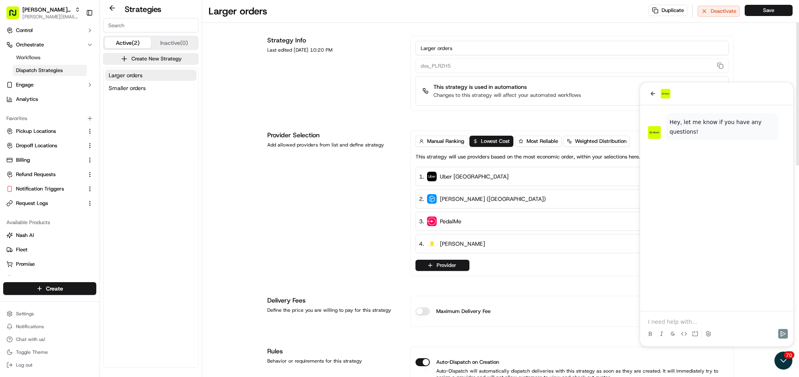
click at [798, 363] on div at bounding box center [797, 188] width 3 height 377
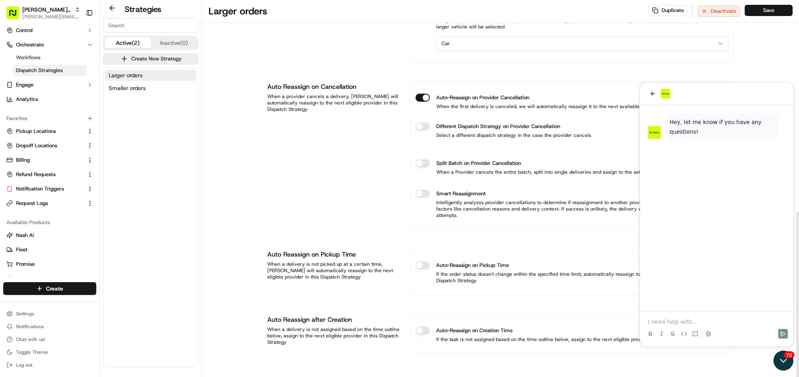
click at [787, 362] on icon "Open customer support" at bounding box center [784, 360] width 20 height 20
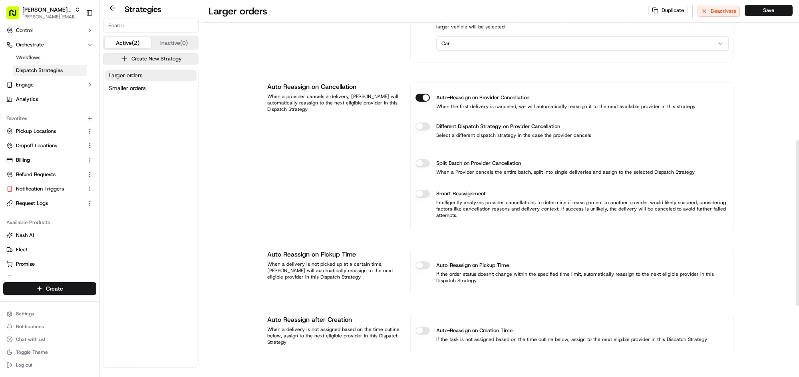
scroll to position [0, 0]
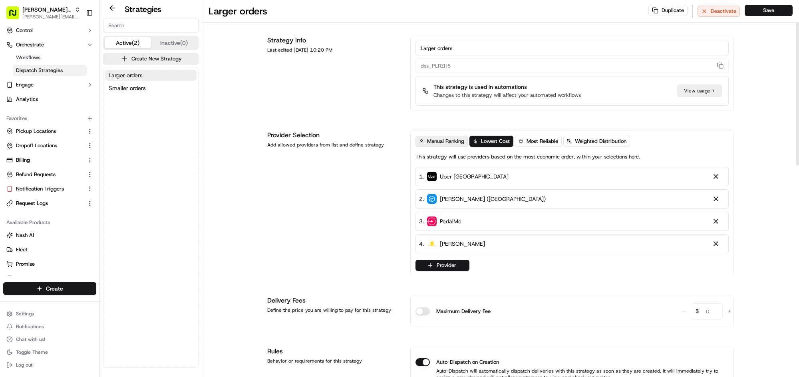
click at [447, 141] on span "Manual Ranking" at bounding box center [445, 140] width 37 height 7
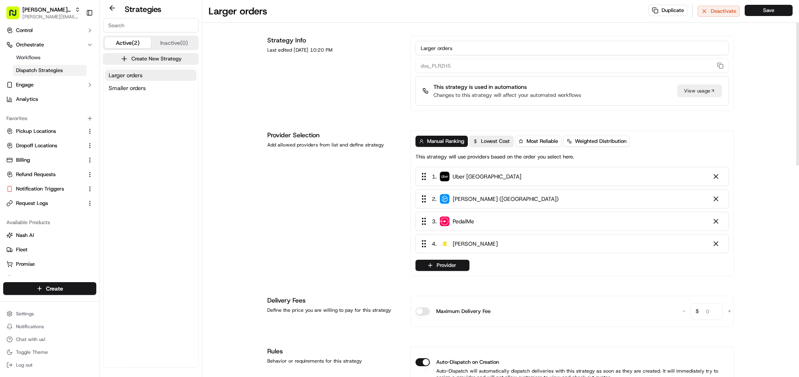
click at [496, 141] on span "Lowest Cost" at bounding box center [495, 140] width 29 height 7
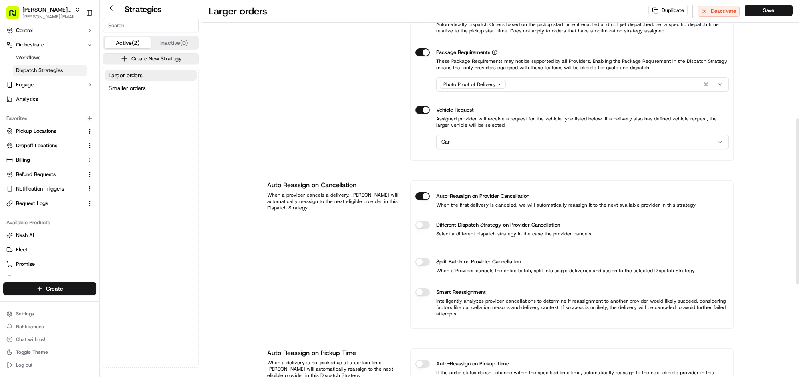
scroll to position [440, 0]
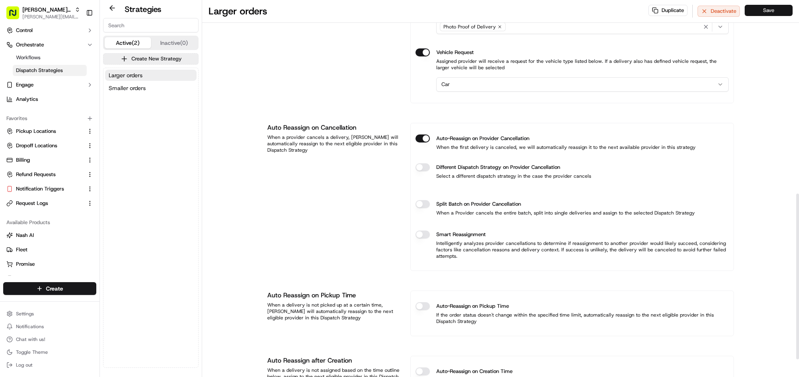
click at [762, 9] on button "Save" at bounding box center [769, 10] width 48 height 11
click at [120, 83] on button "Smaller orders" at bounding box center [151, 87] width 92 height 11
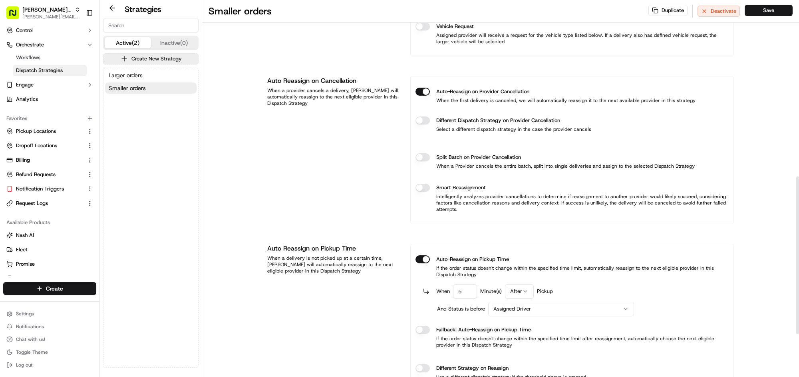
scroll to position [420, 0]
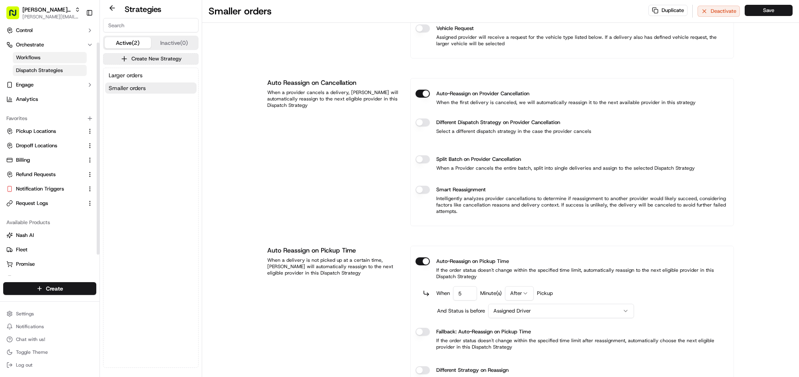
click at [41, 57] on link "Workflows" at bounding box center [50, 57] width 74 height 11
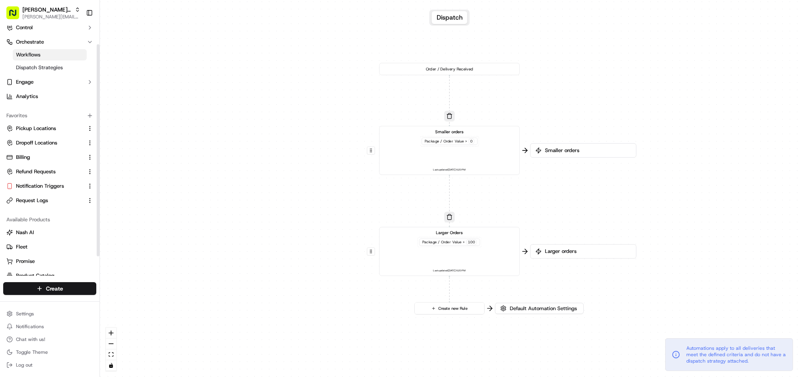
scroll to position [17, 0]
click at [478, 153] on div "Smaller orders Package / Order Value > 0 Last updated: 09/11/2025 6:20 PM" at bounding box center [450, 151] width 130 height 44
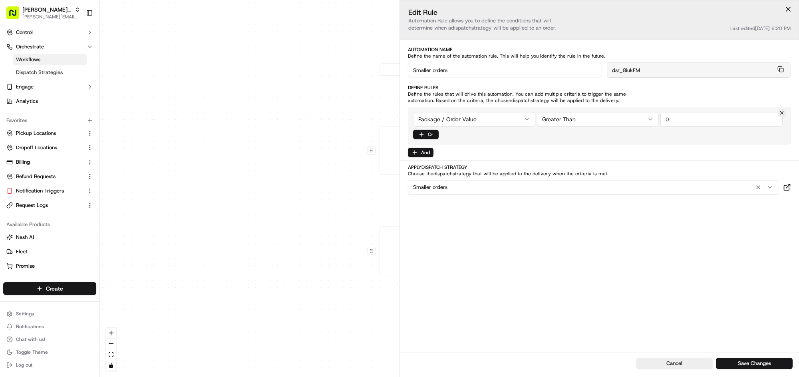
click at [270, 86] on div "0 0 0 Order / Delivery Received Smaller orders Package / Order Value > 0 Last u…" at bounding box center [449, 188] width 699 height 377
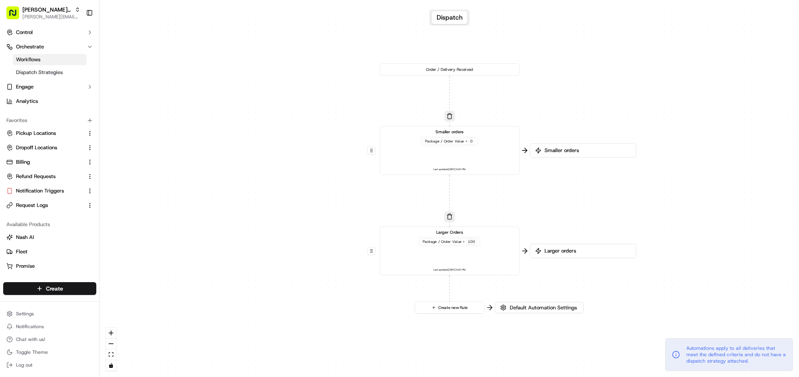
click at [401, 262] on div "Larger Orders Package / Order Value > 100 Last updated: 09/11/2025 6:20 PM" at bounding box center [450, 250] width 130 height 43
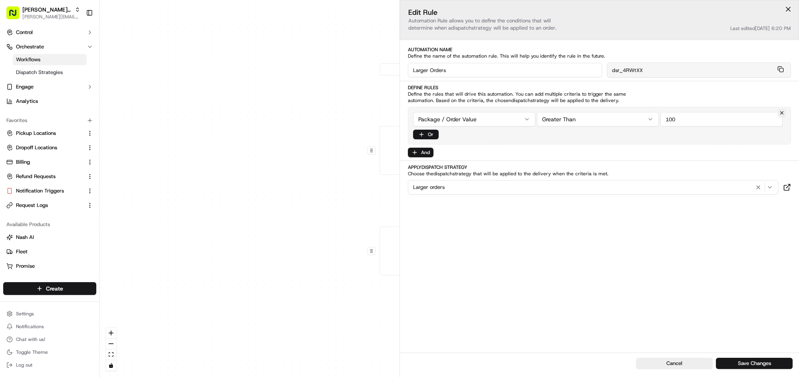
click at [689, 115] on input "100" at bounding box center [722, 119] width 122 height 14
type input "200"
click at [661, 92] on div "Define Rules Define the rules that will drive this automation. You can add mult…" at bounding box center [599, 93] width 383 height 19
click at [741, 365] on button "Save Changes" at bounding box center [754, 362] width 77 height 11
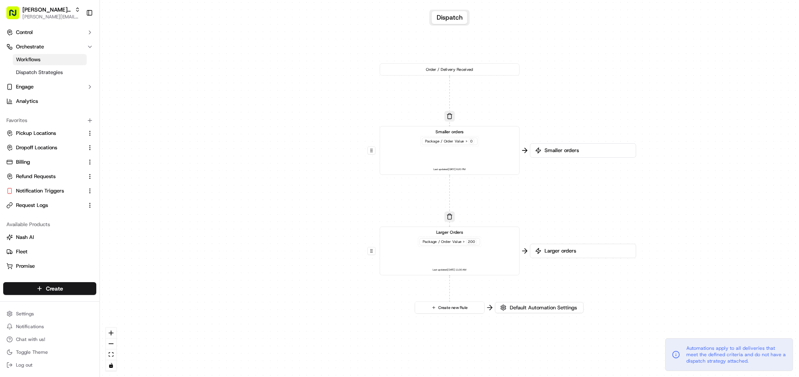
click at [457, 251] on div "Larger Orders Package / Order Value > 200 Last updated: 09/16/2025 11:30 AM" at bounding box center [450, 250] width 130 height 43
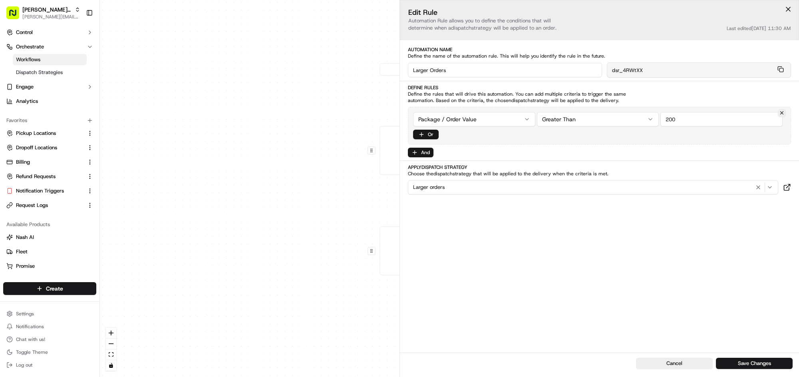
click at [262, 221] on div "0 0 0 Order / Delivery Received Smaller orders Package / Order Value > 0 Last u…" at bounding box center [449, 188] width 699 height 377
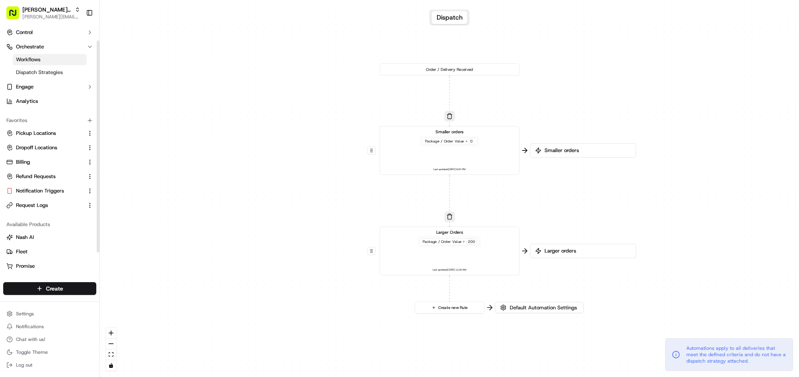
click at [38, 38] on ul "Deliveries Control Orchestrate Workflows Dispatch Strategies Engage Analytics" at bounding box center [49, 60] width 93 height 96
click at [36, 48] on span "Orchestrate" at bounding box center [30, 47] width 28 height 7
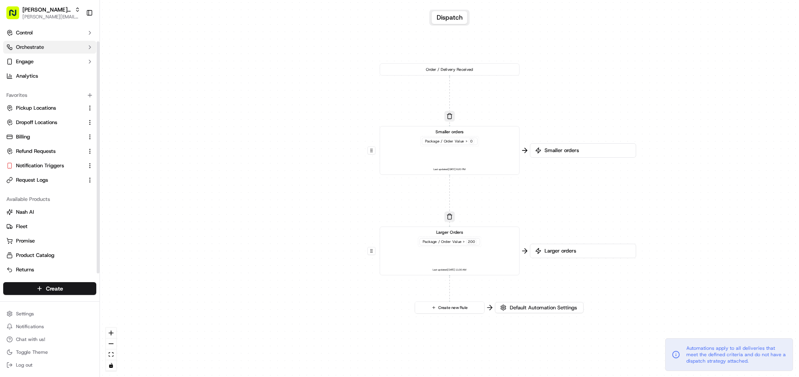
click at [37, 48] on span "Orchestrate" at bounding box center [30, 47] width 28 height 7
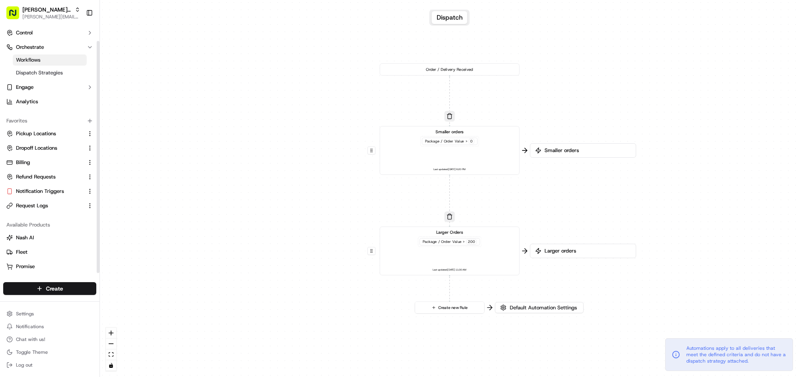
scroll to position [16, 0]
click at [35, 63] on span "Workflows" at bounding box center [28, 60] width 24 height 7
click at [483, 268] on div "Larger Orders Package / Order Value > 200 Last updated: 09/16/2025 11:30 AM" at bounding box center [450, 250] width 130 height 43
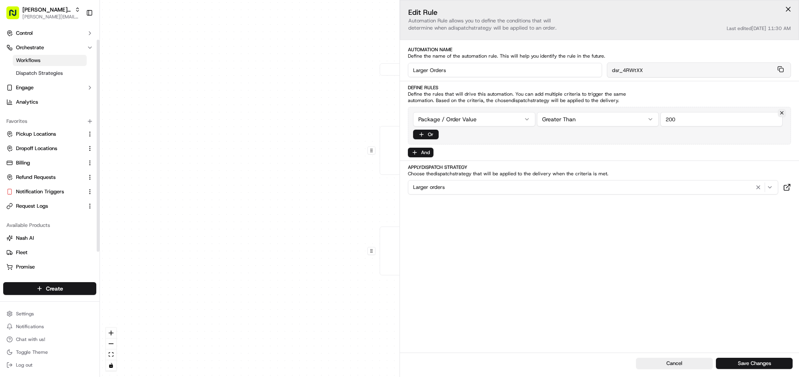
click at [64, 227] on div "Available Products" at bounding box center [49, 225] width 93 height 13
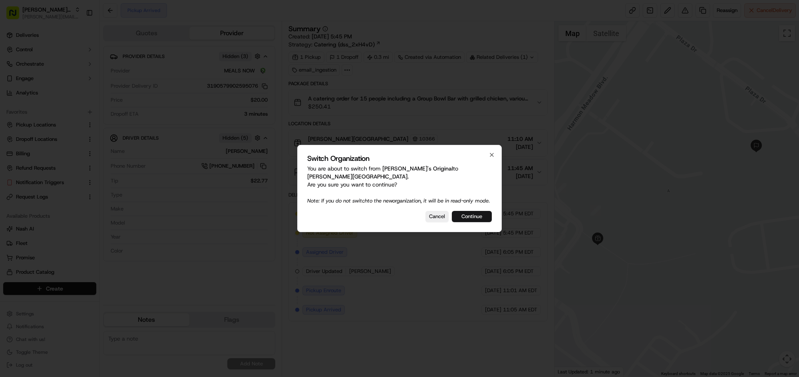
click at [480, 218] on button "Continue" at bounding box center [472, 216] width 40 height 11
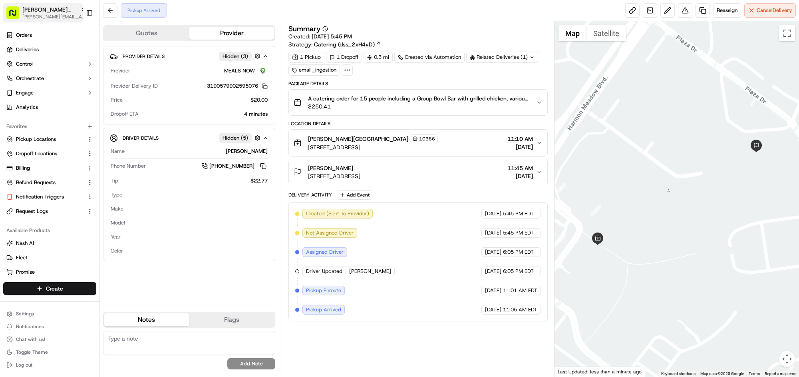
click at [30, 8] on span "[PERSON_NAME][GEOGRAPHIC_DATA]" at bounding box center [49, 10] width 55 height 8
type input "la mesa"
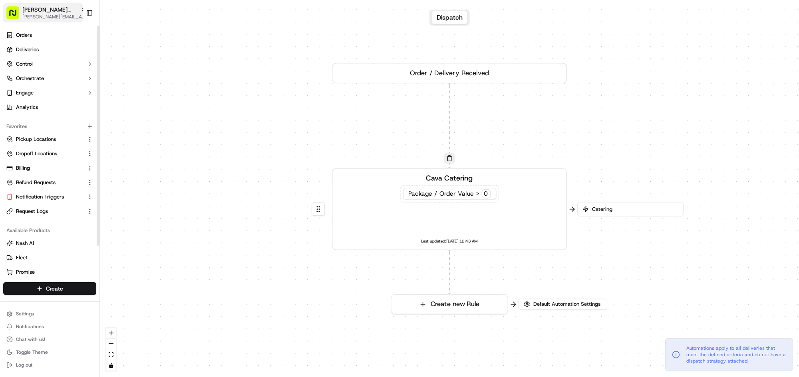
click at [36, 18] on span "[PERSON_NAME][EMAIL_ADDRESS][DOMAIN_NAME]" at bounding box center [54, 17] width 64 height 6
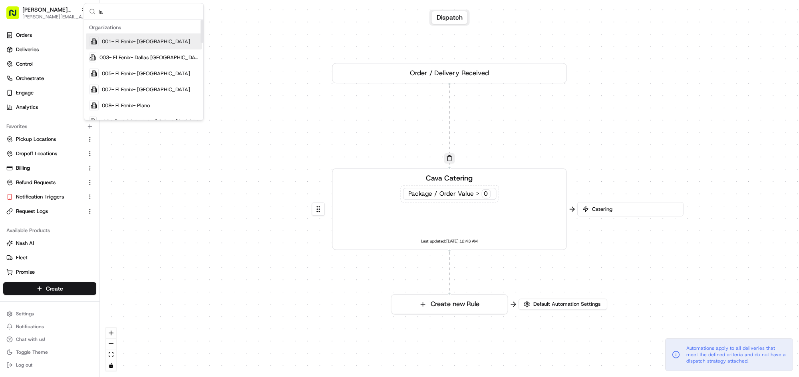
click at [133, 16] on input "la" at bounding box center [149, 12] width 100 height 16
type input "[PERSON_NAME]"
click at [139, 46] on div "Tony's Original" at bounding box center [144, 42] width 116 height 16
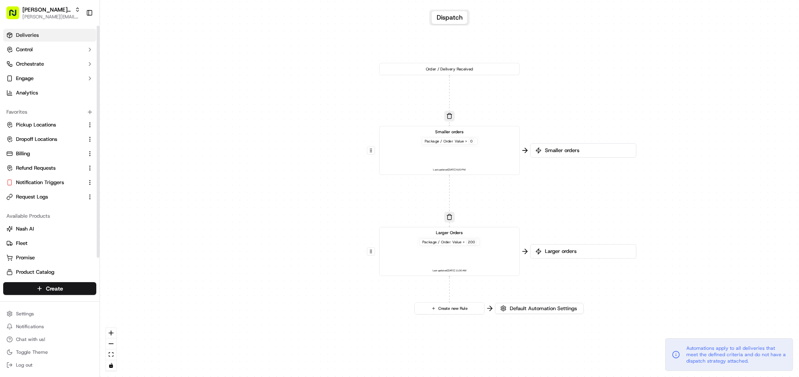
click at [55, 39] on link "Deliveries" at bounding box center [49, 35] width 93 height 13
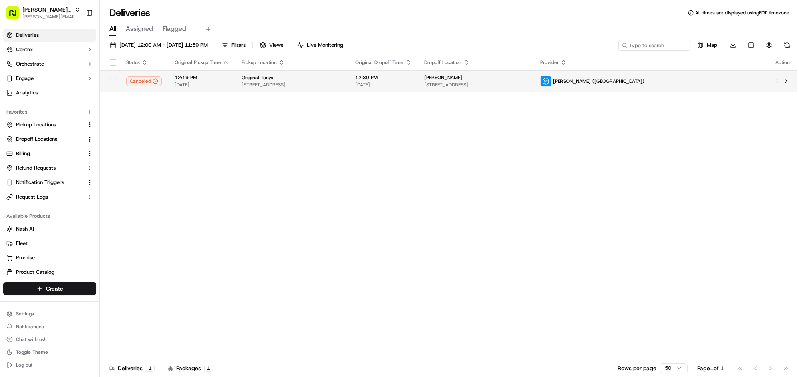
click at [255, 80] on span "Original Tonys" at bounding box center [258, 77] width 32 height 6
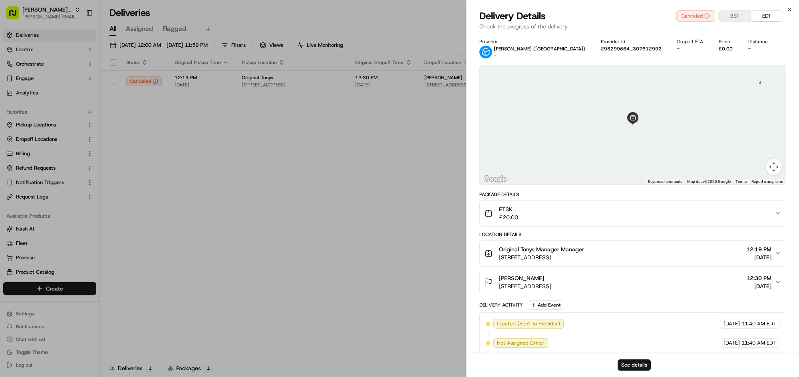
click at [660, 236] on div "Location Details" at bounding box center [633, 234] width 307 height 6
click at [661, 241] on button "Original Tonys Manager Manager Trafalgar St, Brighton and Hove, Brighton BN1 4E…" at bounding box center [633, 253] width 306 height 26
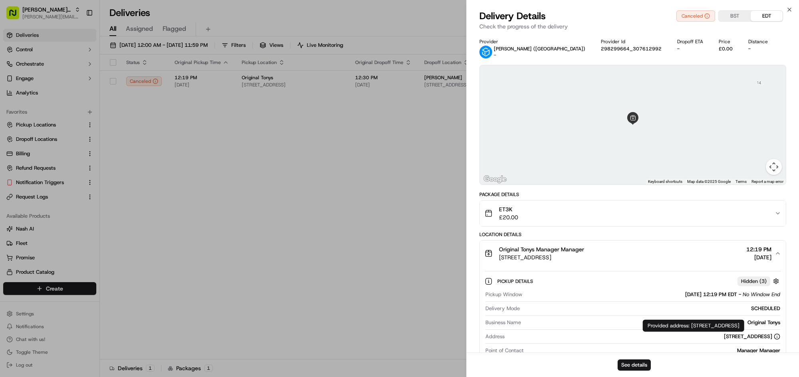
drag, startPoint x: 776, startPoint y: 323, endPoint x: 692, endPoint y: 325, distance: 83.9
click at [692, 325] on div "Provided address: Trafalgar Street, Brighton, BN1 4EQ Provided address: Trafalg…" at bounding box center [694, 325] width 102 height 12
copy div "Trafalgar Street, Brighton, BN1 4EQ"
click at [519, 223] on button "ET3K £20.00" at bounding box center [633, 213] width 306 height 26
